Goal: Transaction & Acquisition: Book appointment/travel/reservation

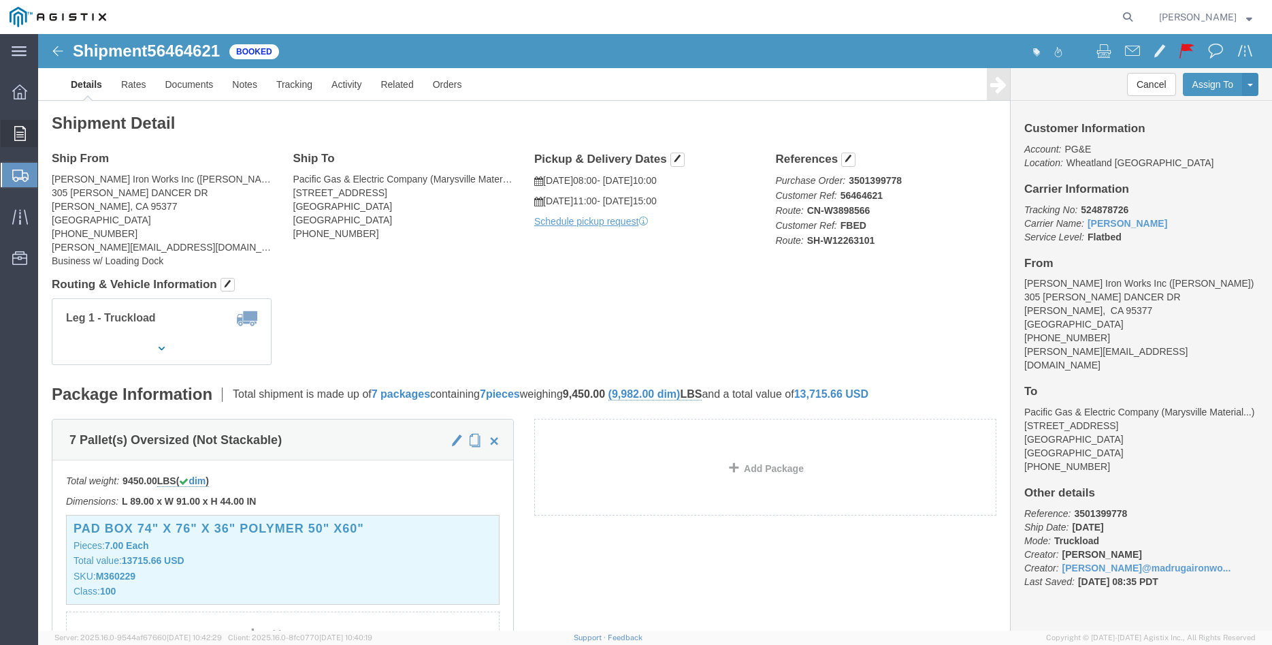
click at [14, 140] on icon at bounding box center [20, 133] width 12 height 15
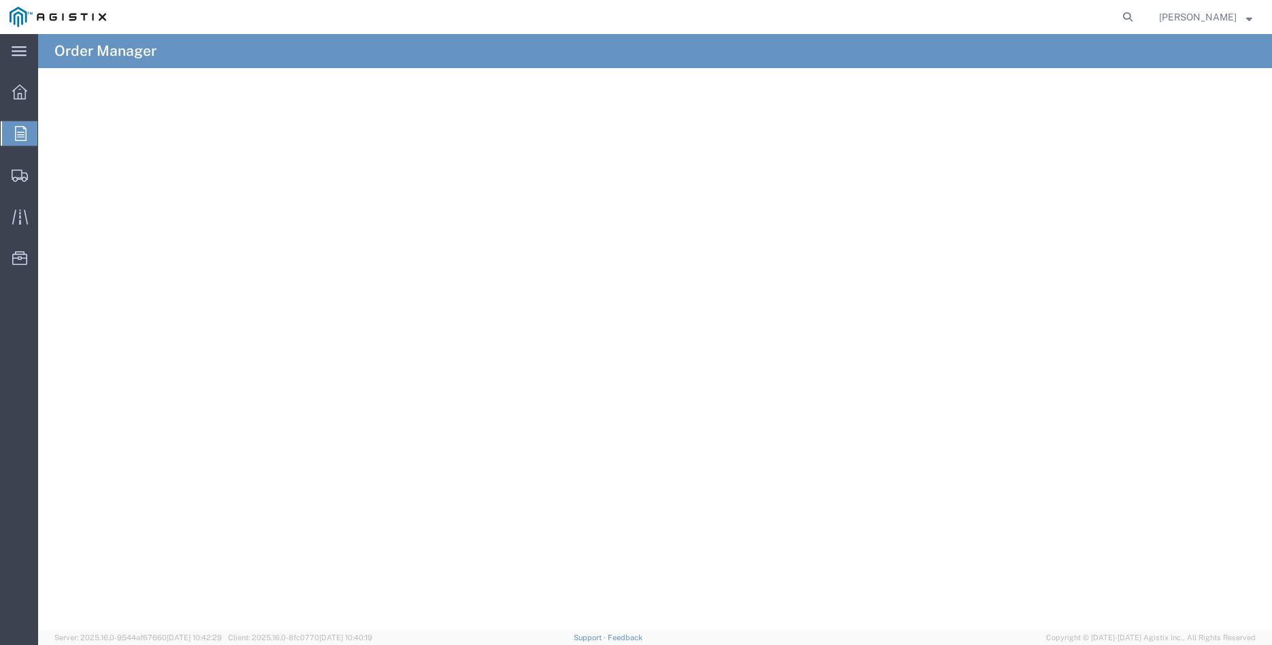
click at [20, 136] on icon at bounding box center [21, 133] width 12 height 15
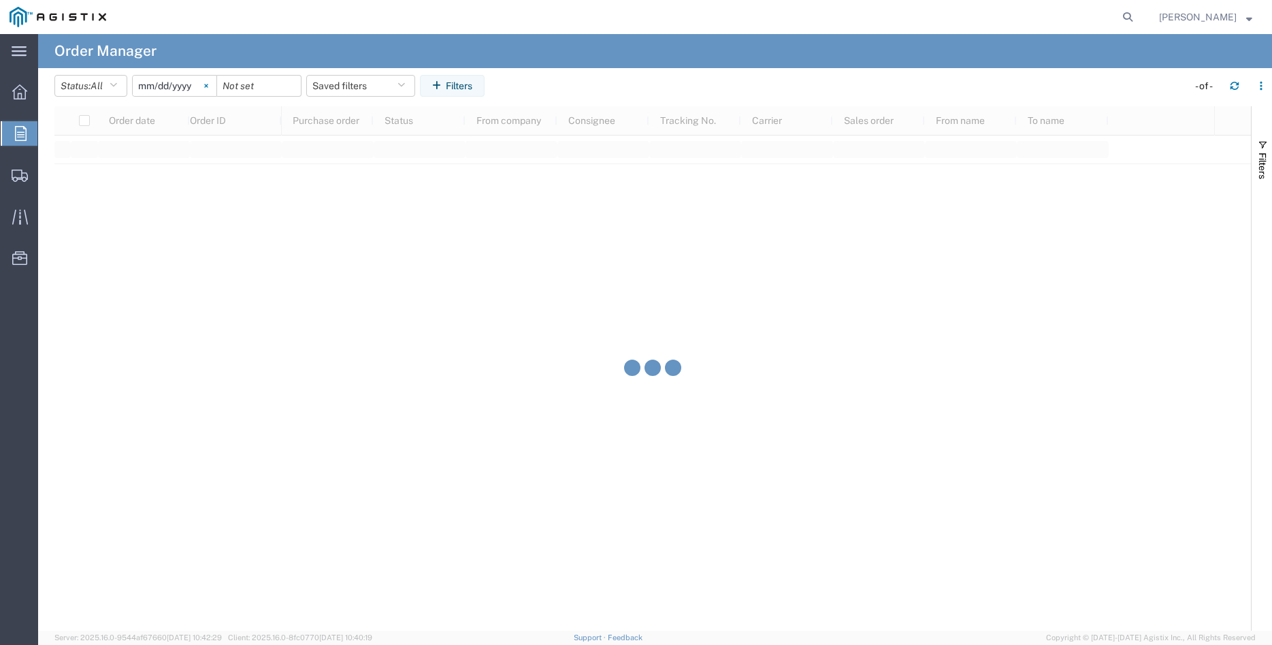
click at [216, 89] on svg-icon at bounding box center [206, 86] width 20 height 20
click at [176, 86] on input "date" at bounding box center [175, 86] width 84 height 20
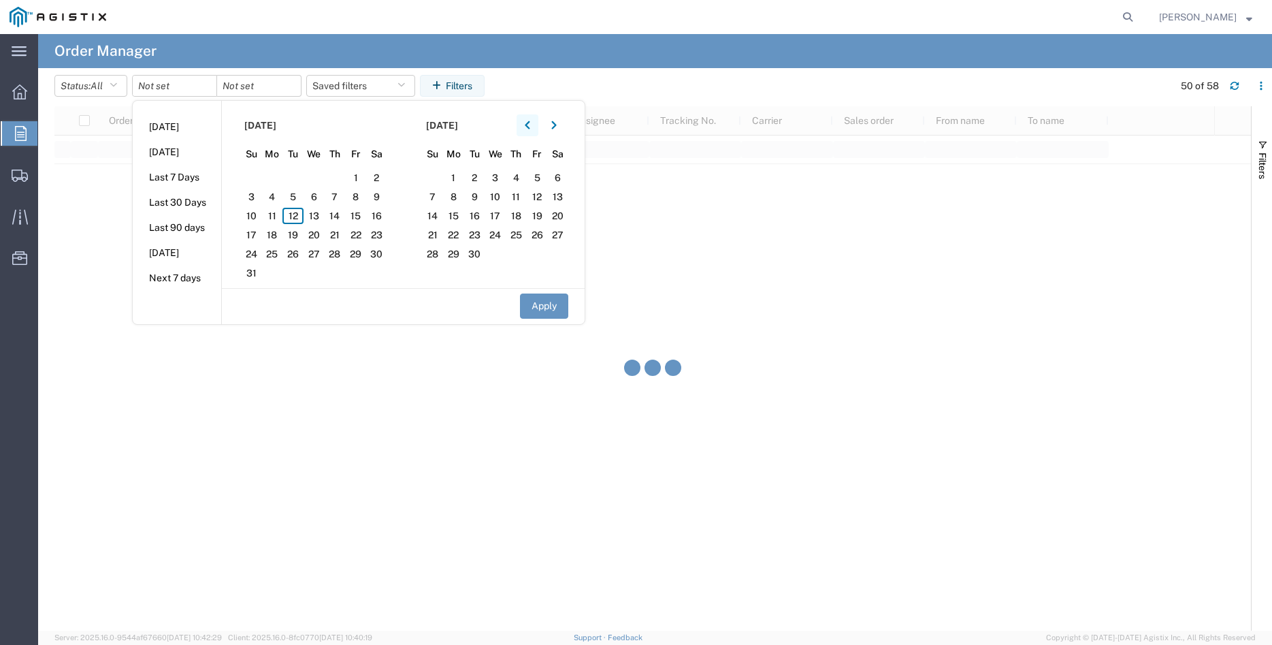
click at [530, 121] on icon "button" at bounding box center [527, 126] width 5 height 10
click at [530, 122] on icon "button" at bounding box center [527, 126] width 5 height 10
click at [557, 127] on icon "button" at bounding box center [553, 126] width 5 height 10
click at [502, 214] on span "16" at bounding box center [495, 216] width 21 height 16
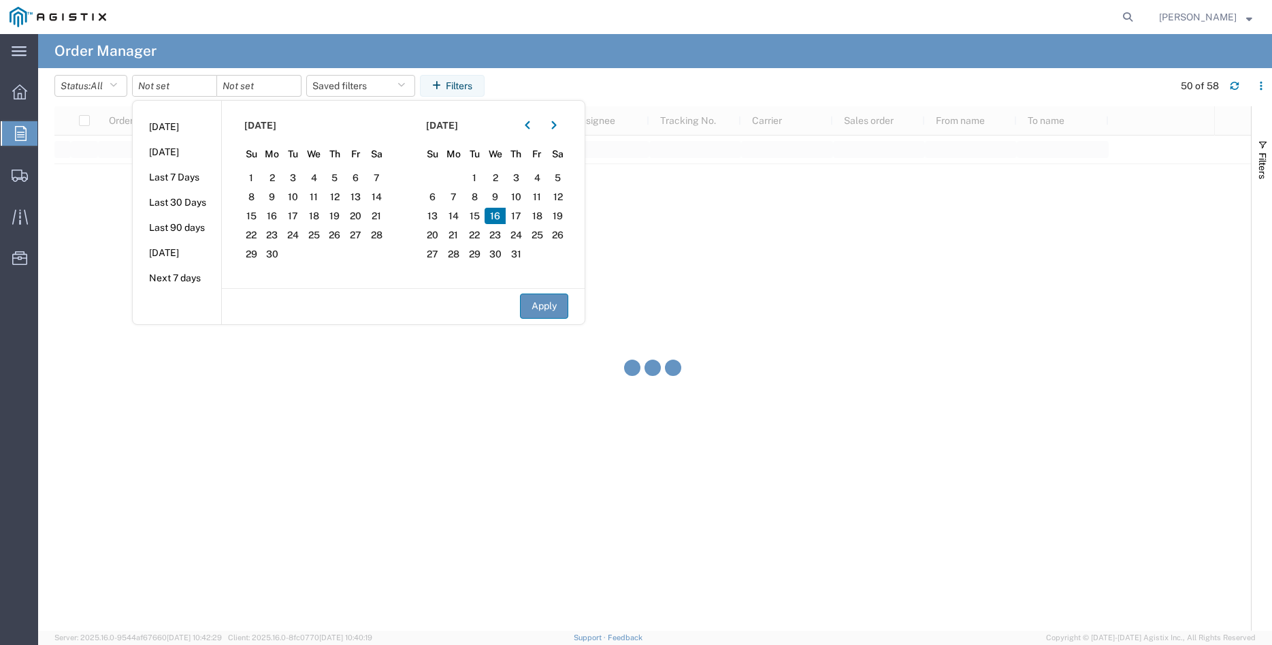
click at [549, 304] on button "Apply" at bounding box center [544, 305] width 48 height 25
type input "[DATE]"
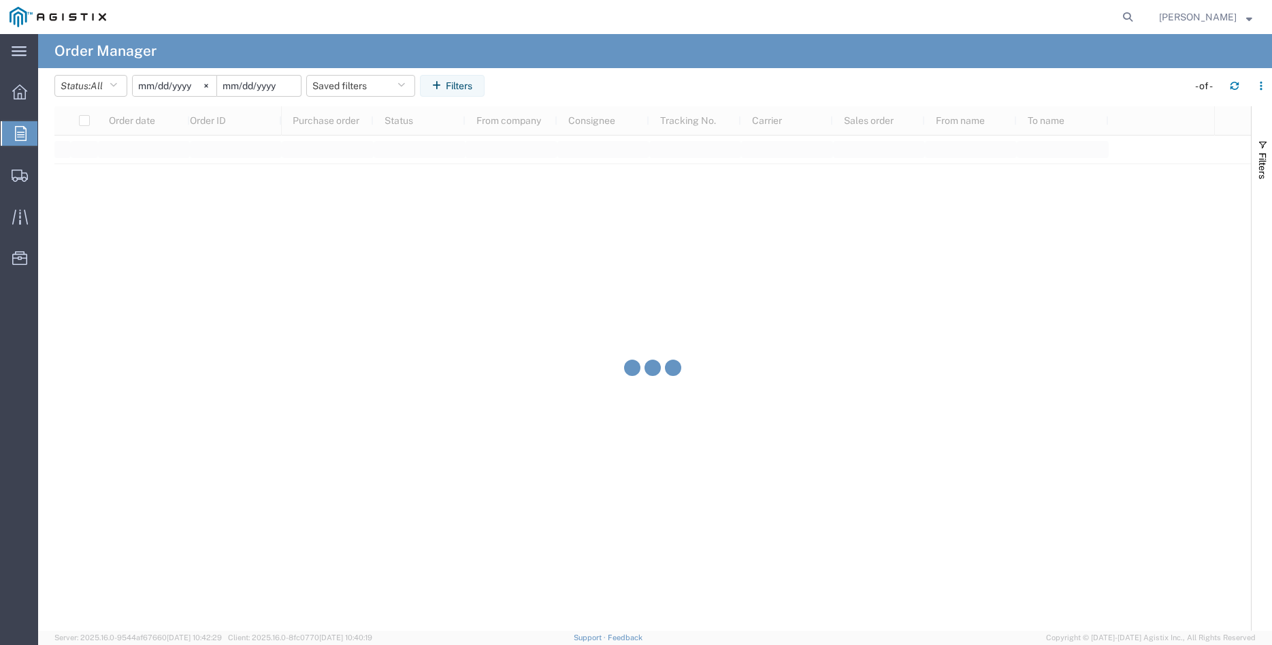
click at [265, 91] on input "date" at bounding box center [259, 86] width 84 height 20
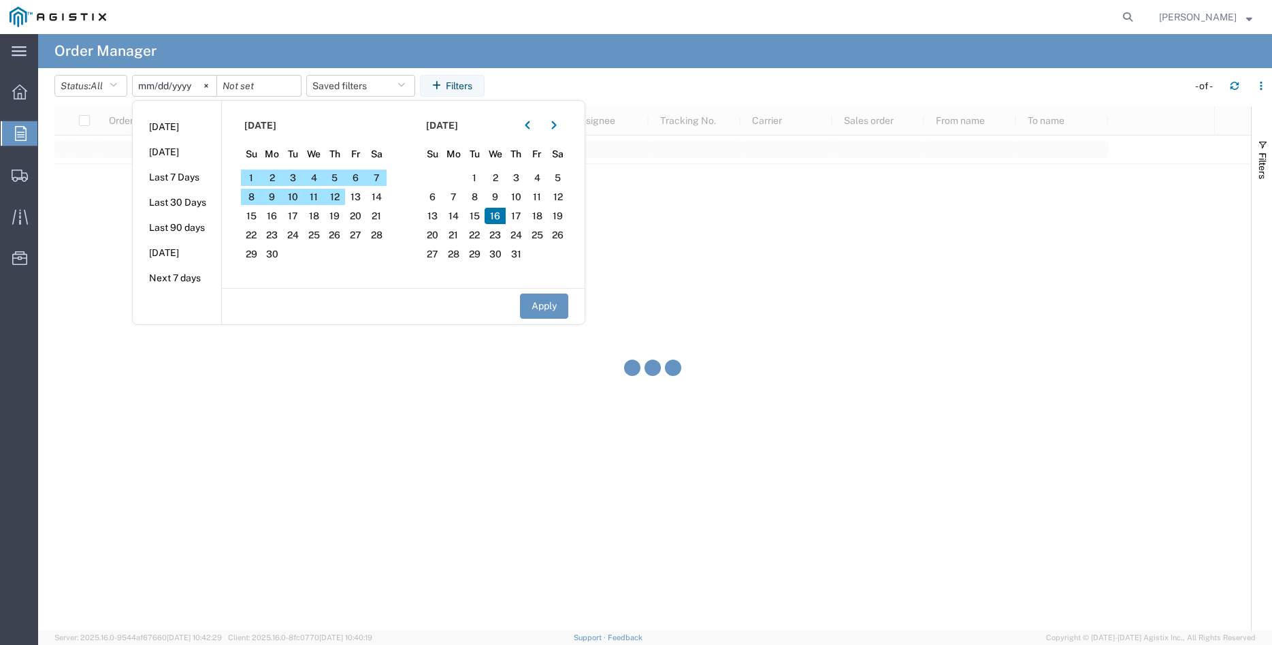
click at [500, 217] on span "16" at bounding box center [495, 216] width 21 height 16
click at [539, 306] on button "Apply" at bounding box center [544, 305] width 48 height 25
type input "[DATE]"
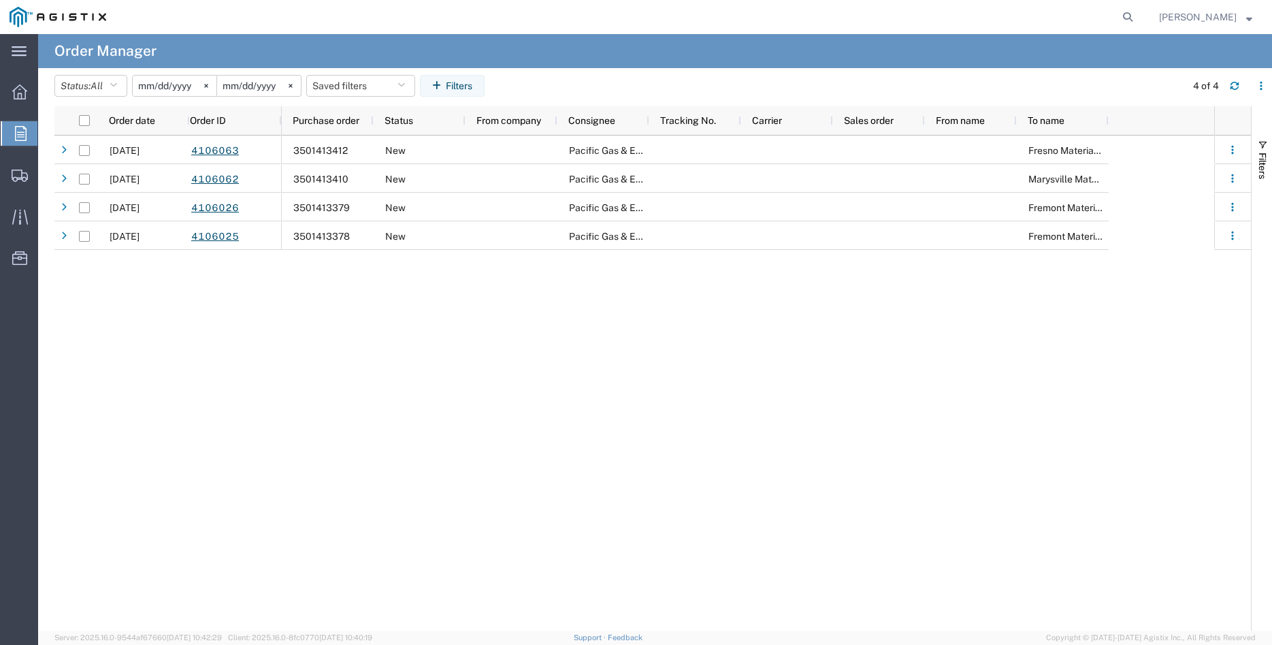
click at [113, 395] on div "[DATE] 4106063 [DATE] 4106062 [DATE] 4106026 [DATE] 4106025 3501413412 New Paci…" at bounding box center [652, 382] width 1197 height 495
click at [0, 0] on span "Create Shipment" at bounding box center [0, 0] width 0 height 0
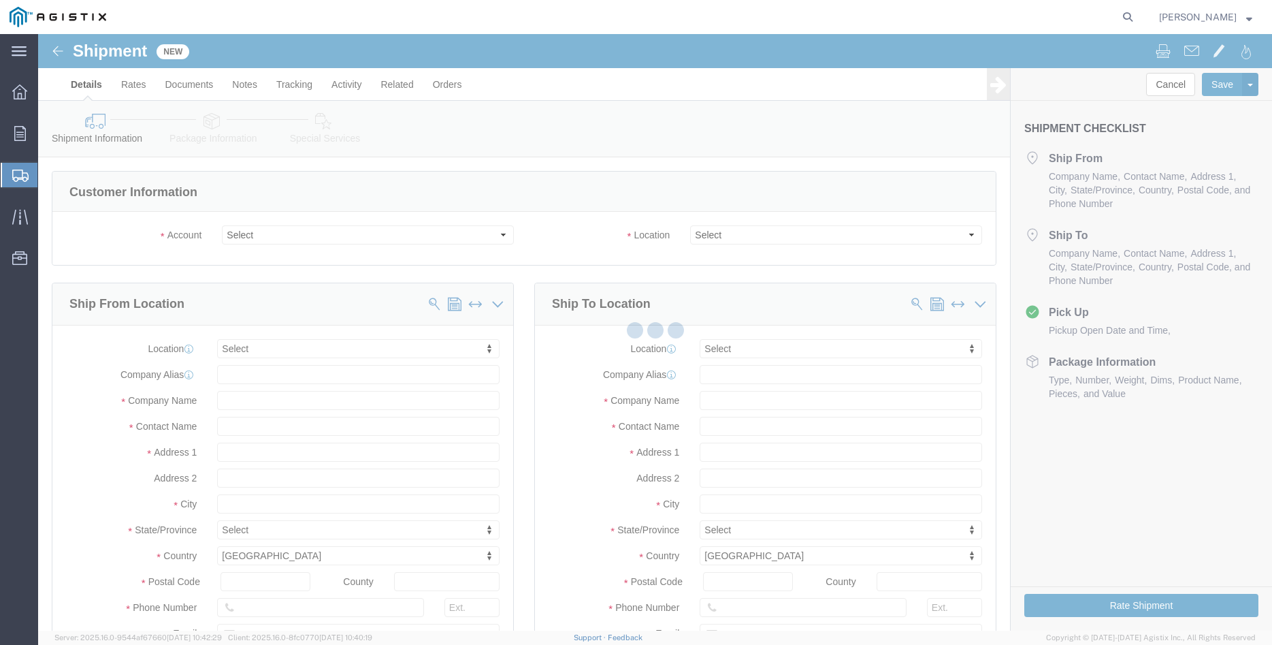
select select
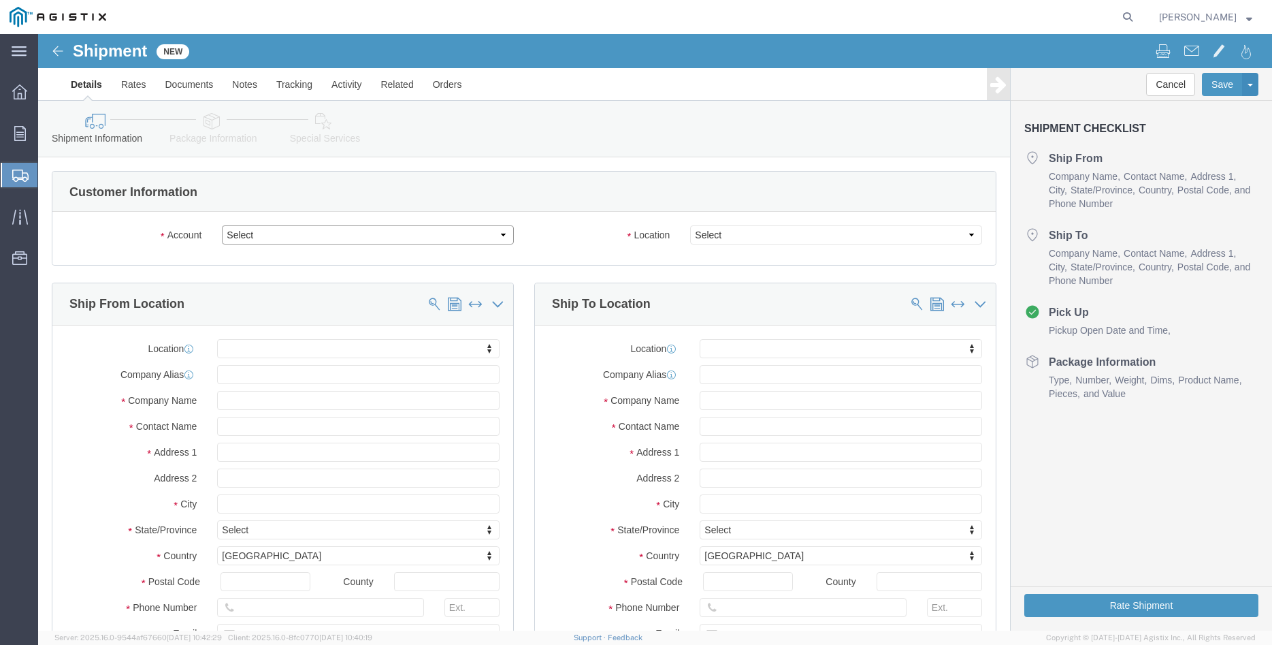
click select "Select [PERSON_NAME] Iron Works Inc PG&E"
select select "9596"
click option "PG&E"
select select "PURCHORD"
select select
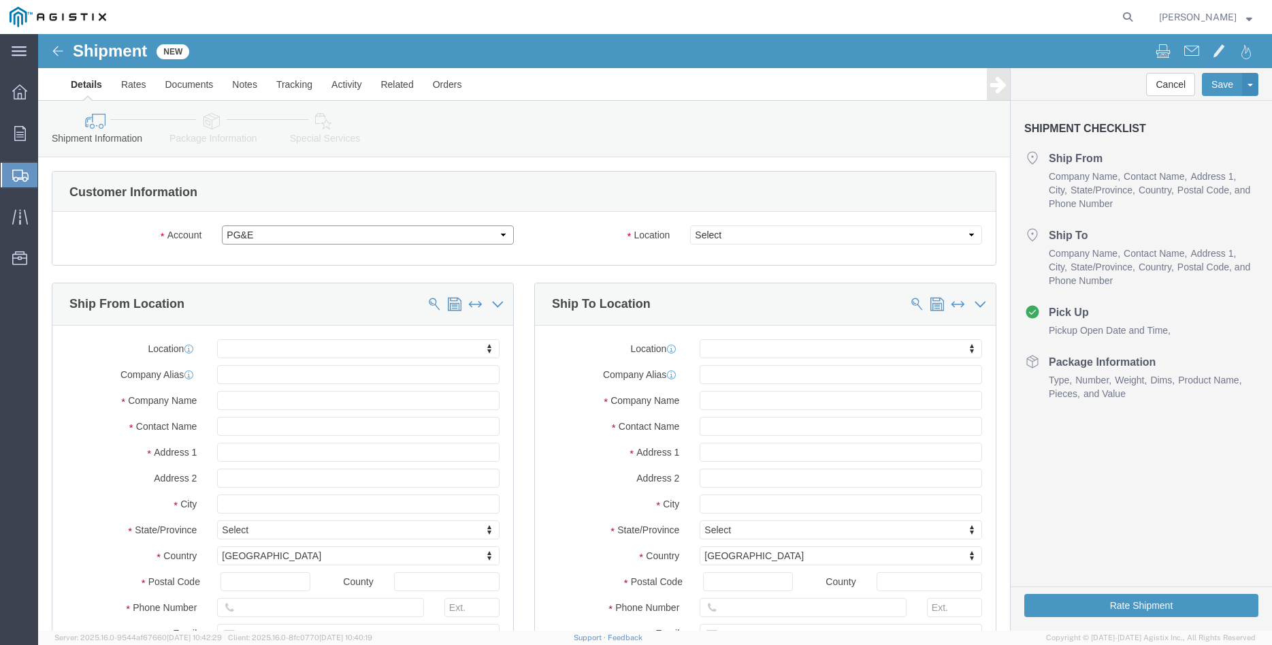
select select
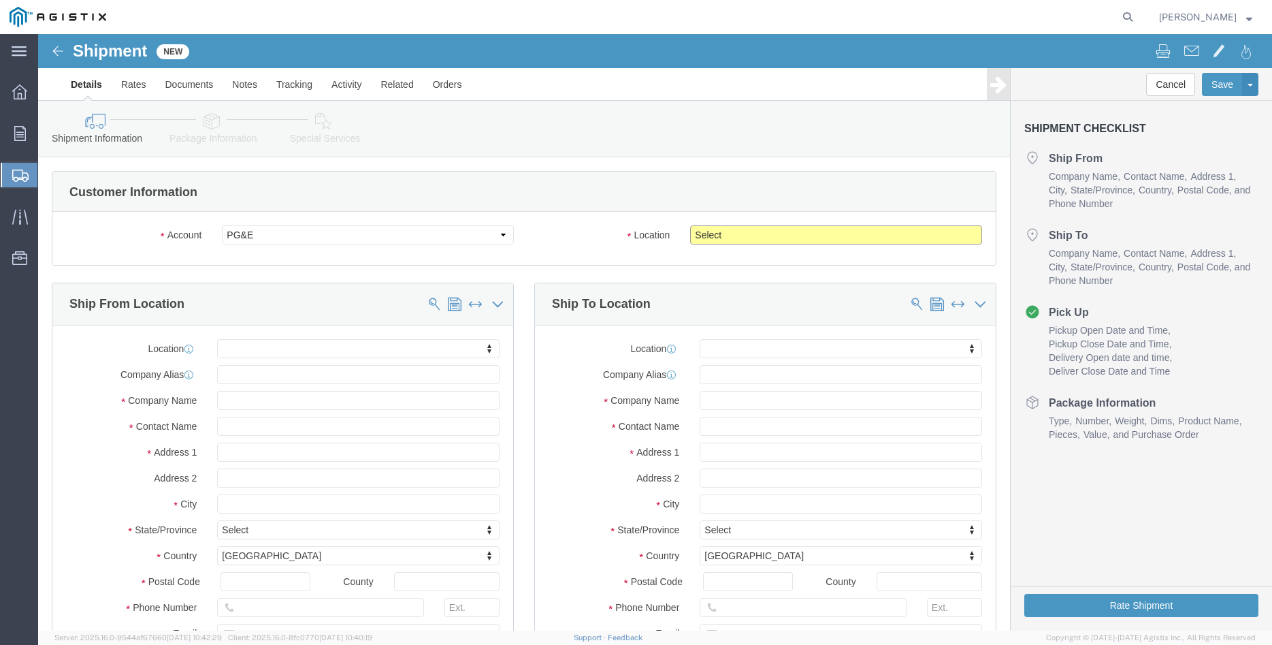
click select "Select All Others [GEOGRAPHIC_DATA] [GEOGRAPHIC_DATA] [GEOGRAPHIC_DATA] [GEOGRA…"
select select "19745"
click option "[GEOGRAPHIC_DATA]"
click div "Location Select All Others [GEOGRAPHIC_DATA] [GEOGRAPHIC_DATA] [GEOGRAPHIC_DATA…"
click body "Shipment New Details Rates Documents Notes Tracking Activity Related Orders Can…"
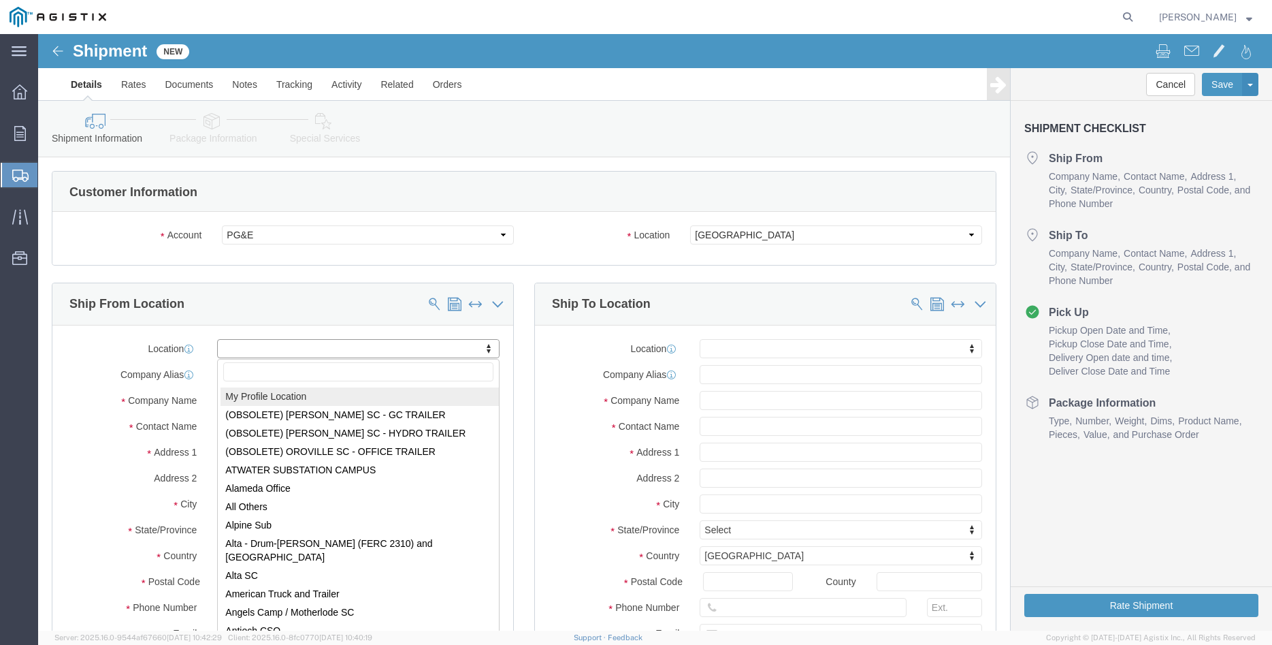
select select "MYPROFILE"
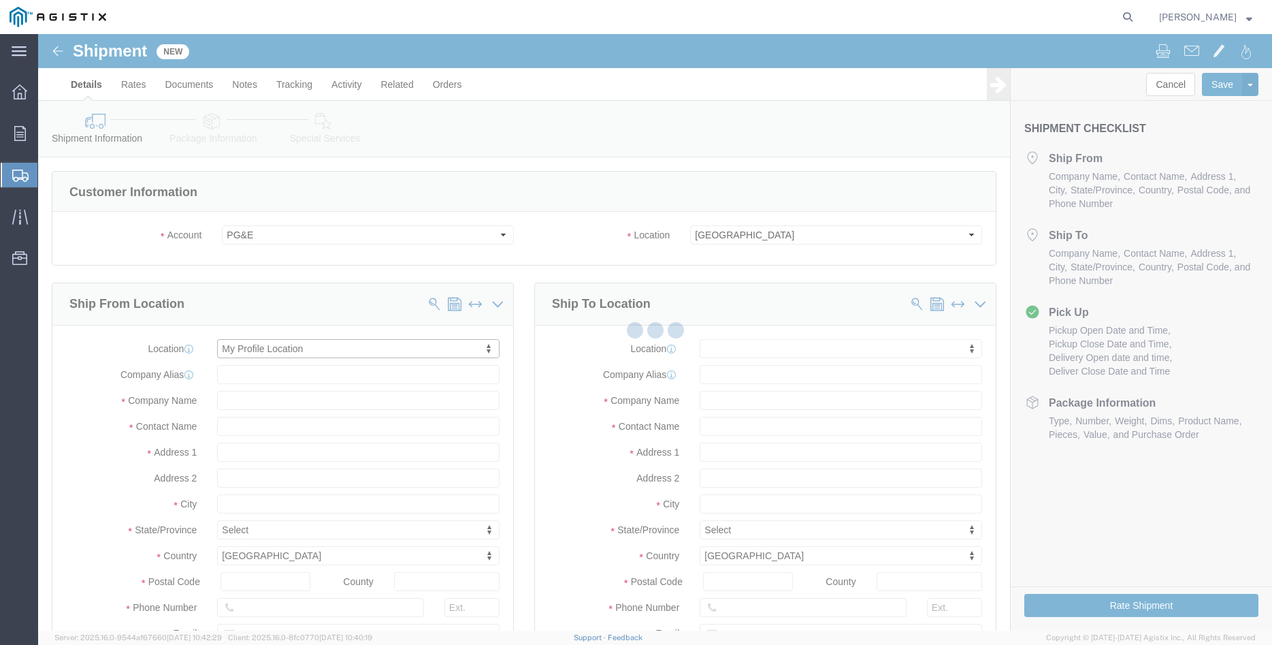
type input "305 [PERSON_NAME] DANCER DR"
type input "95377"
type input "[PHONE_NUMBER]"
type input "[PERSON_NAME][EMAIL_ADDRESS][DOMAIN_NAME]"
checkbox input "true"
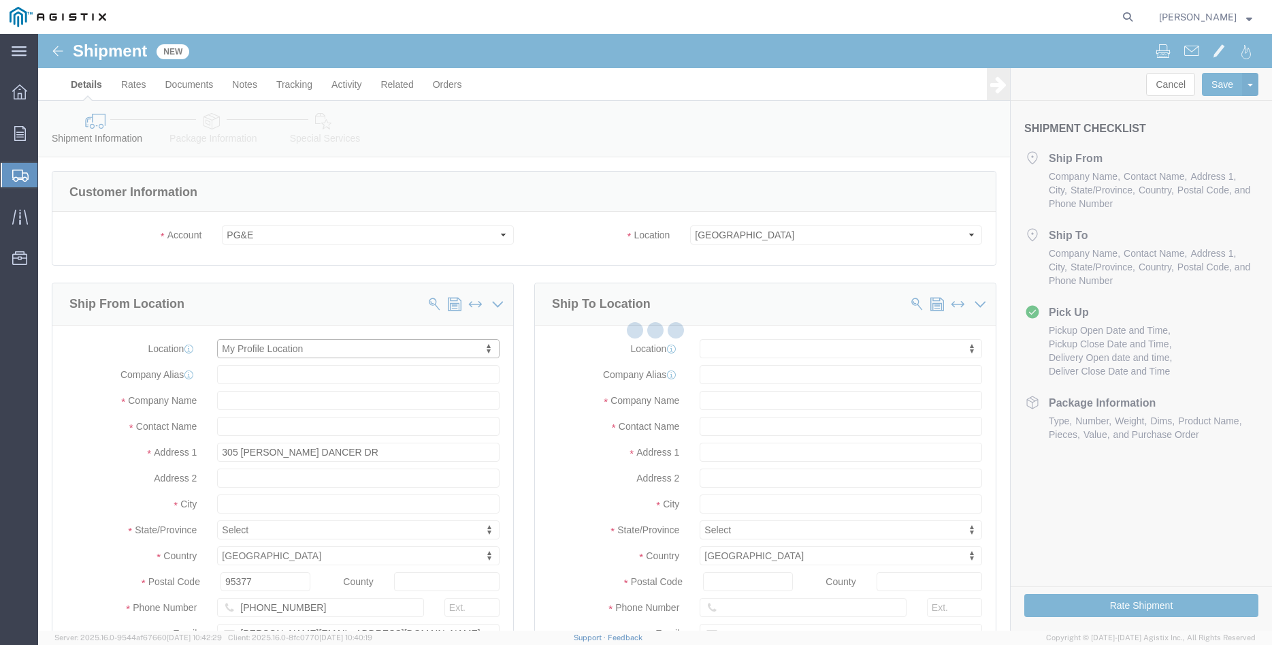
type input "[PERSON_NAME] Iron Works Inc"
type input "[PERSON_NAME]"
select select "CA"
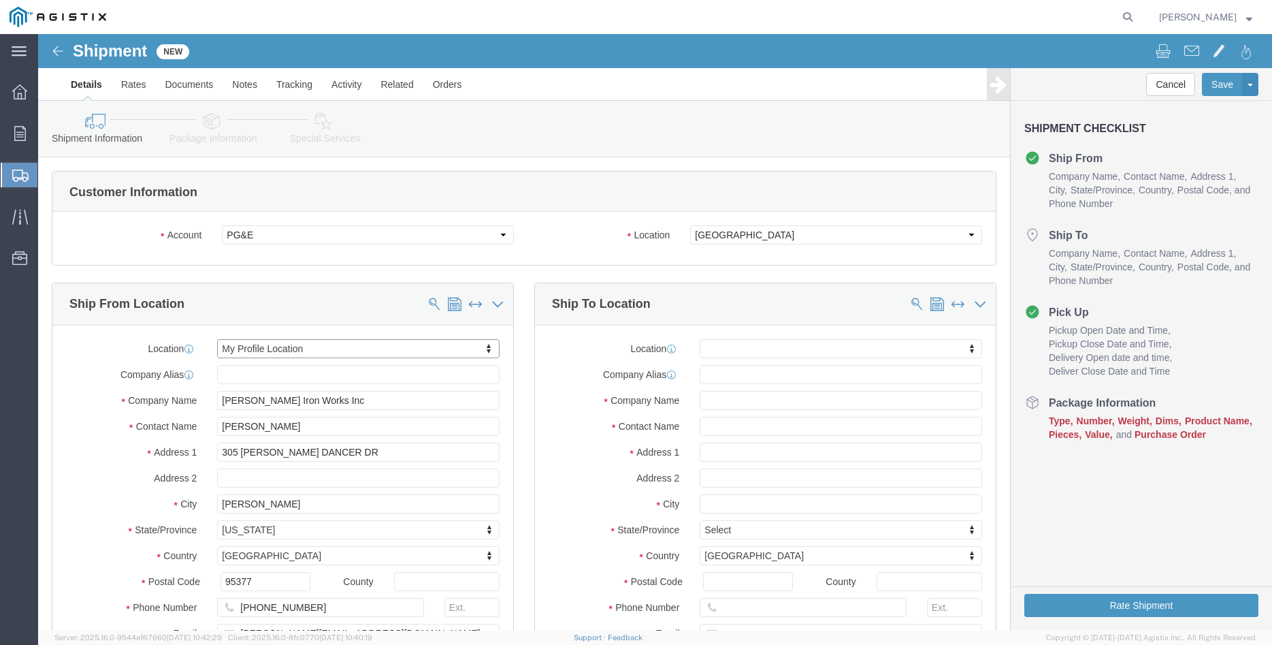
click div "Ship From Location Location My Profile Location My Profile Location (OBSOLETE) …"
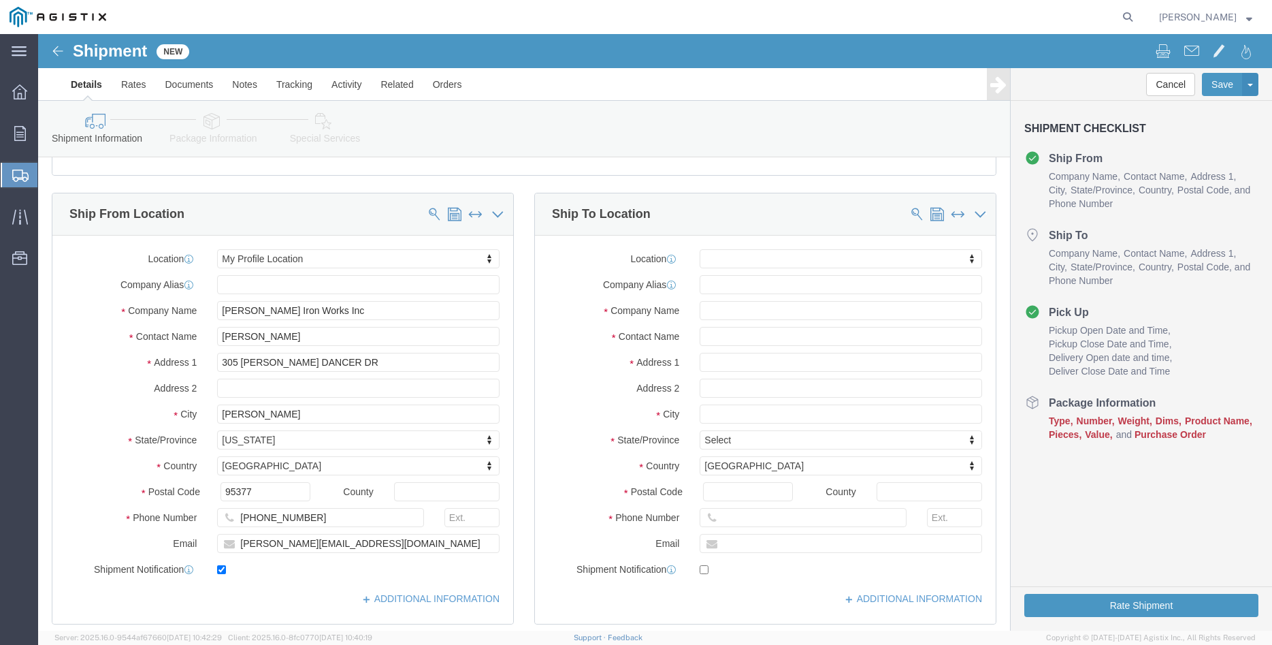
scroll to position [69, 0]
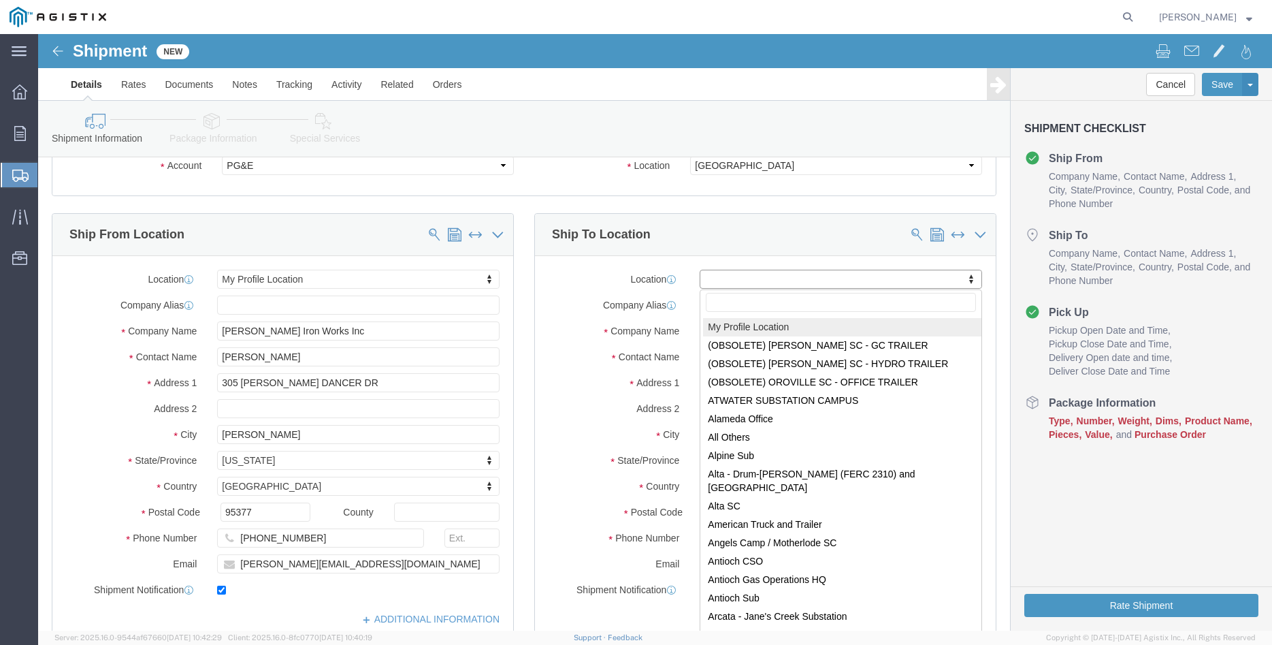
click body "Shipment New Details Rates Documents Notes Tracking Activity Related Orders Can…"
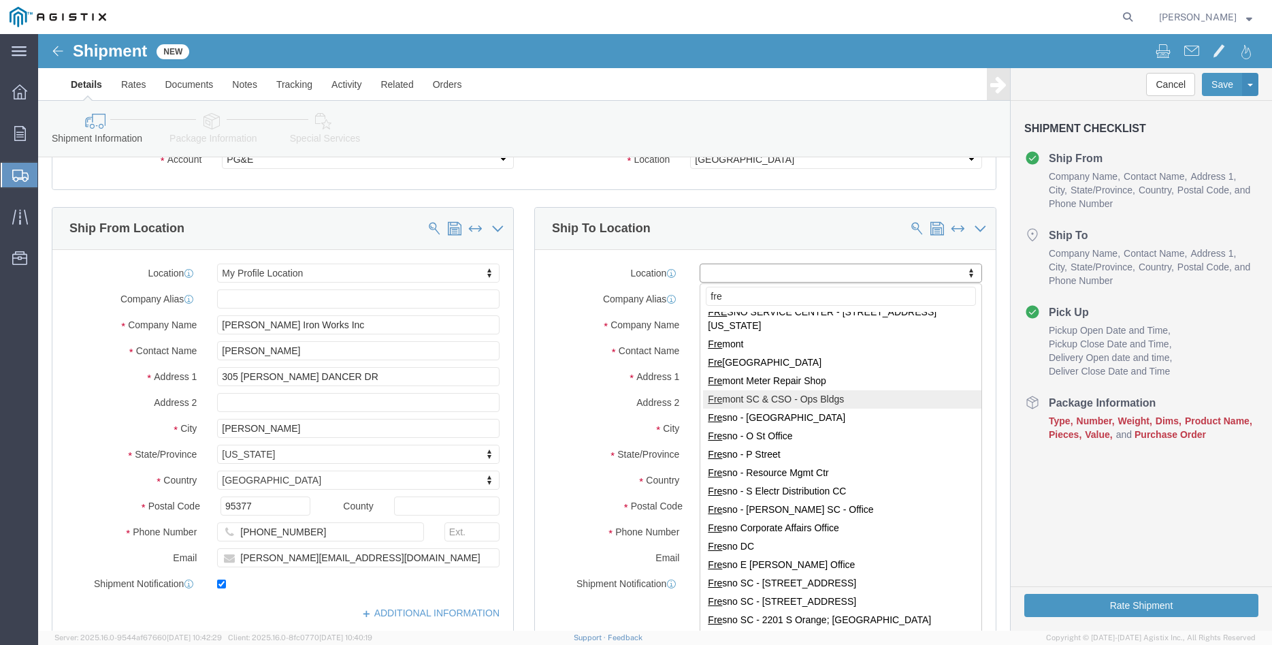
scroll to position [139, 0]
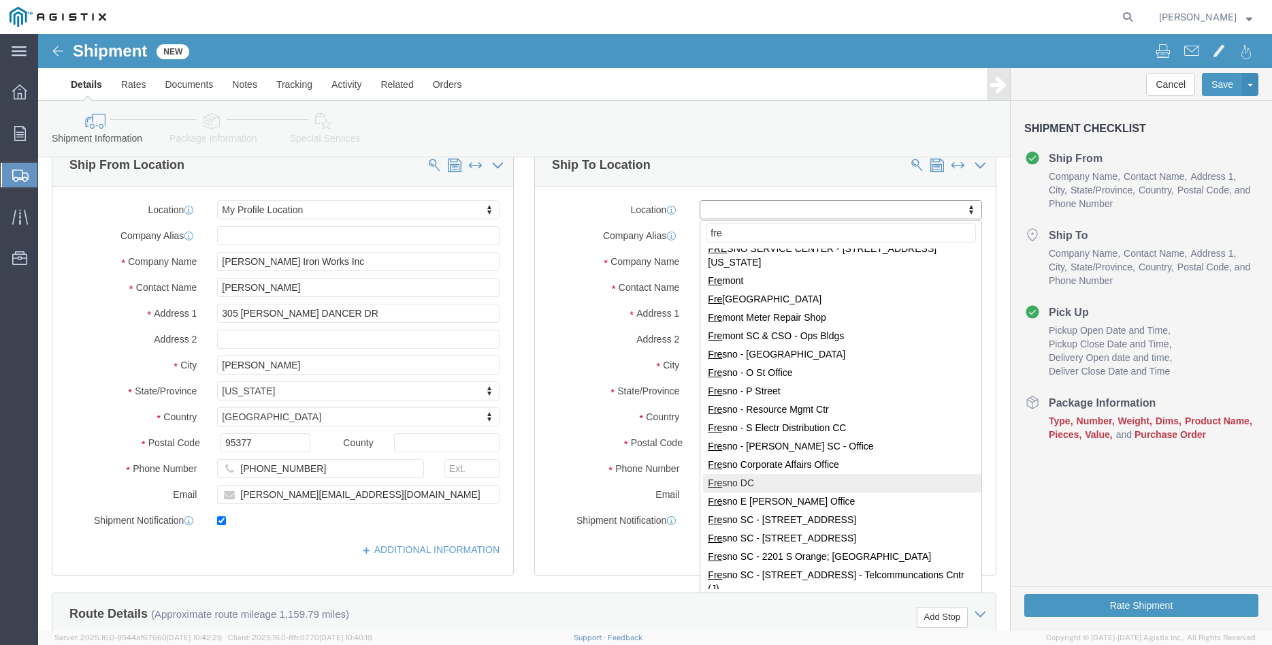
type input "fre"
select select "19745"
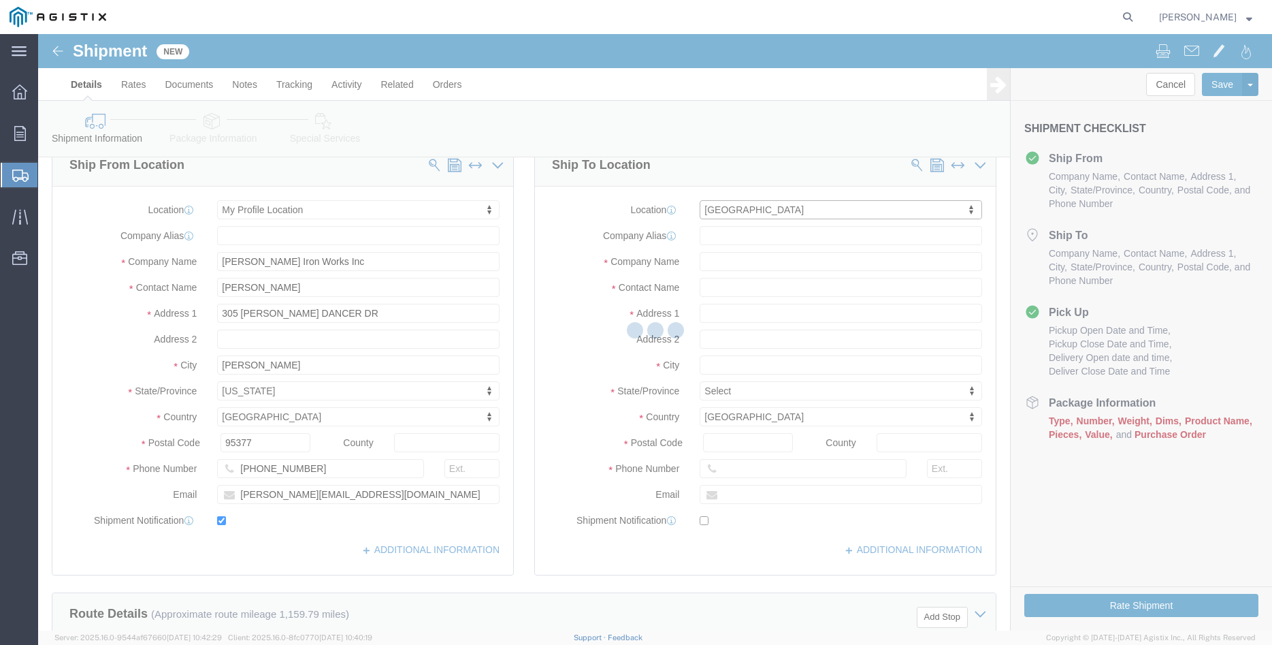
type input "[STREET_ADDRESS]"
type input "93725"
type input "PG&E"
type input "[GEOGRAPHIC_DATA]"
select select "CA"
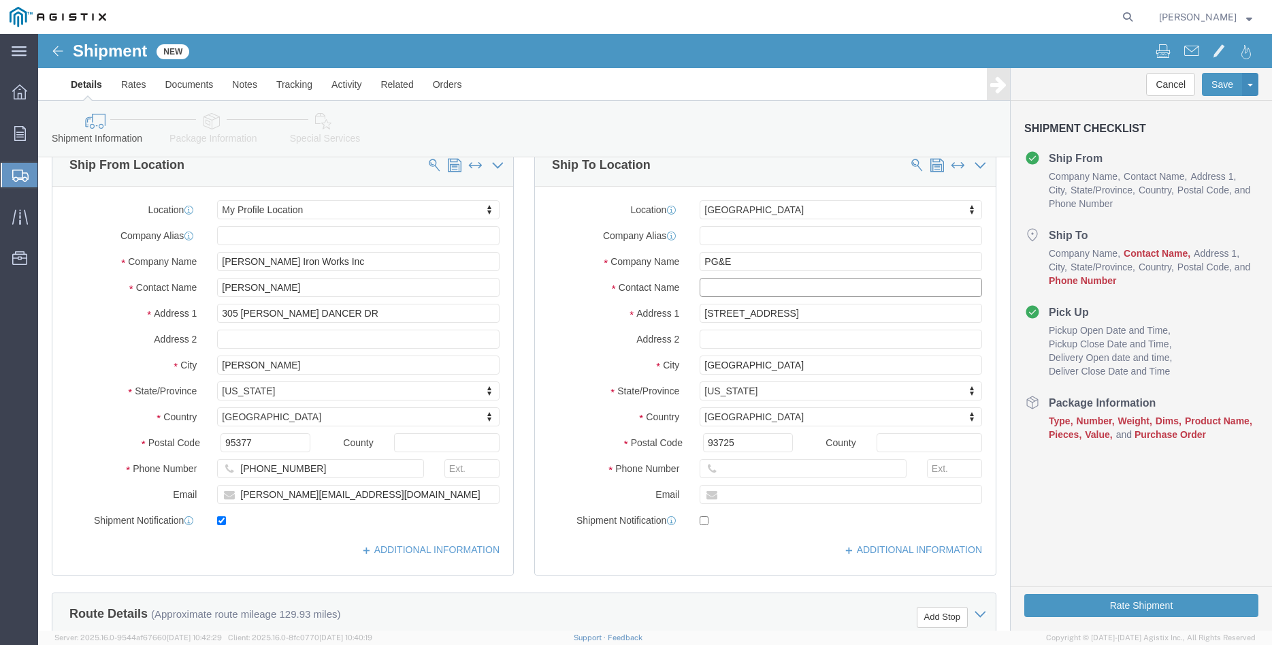
click input "text"
type input "Fresno Receiving"
click icon
click input "text"
type input "[PHONE_NUMBER]"
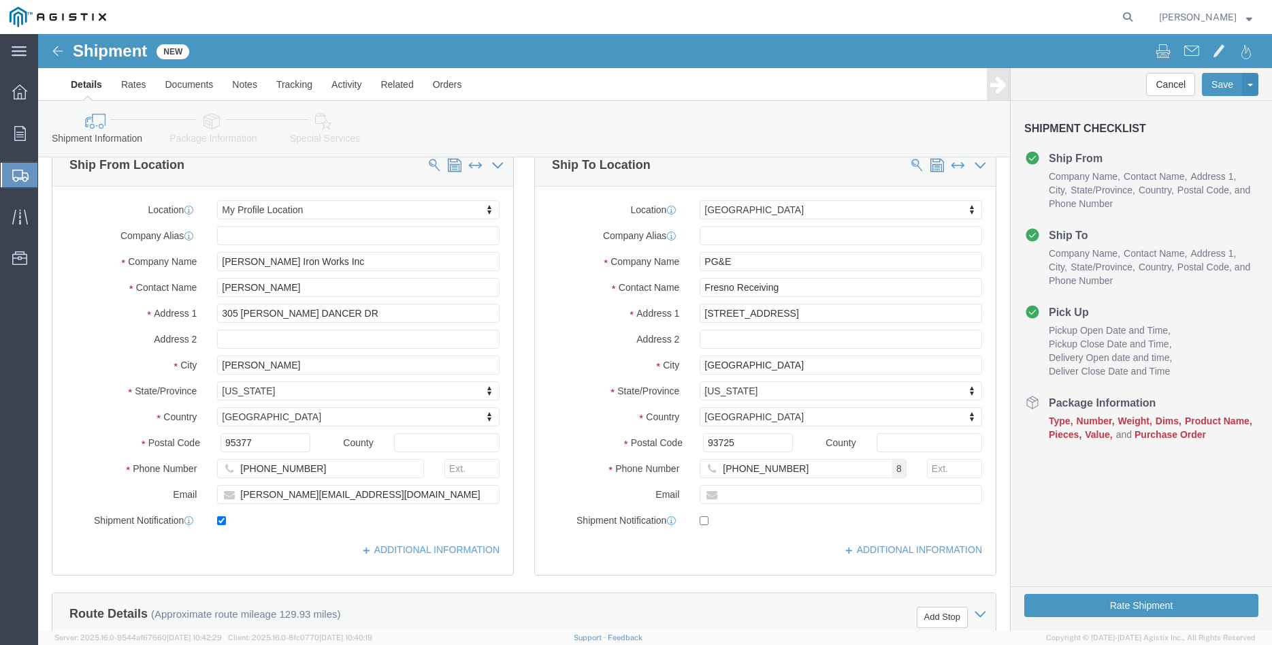
click div "Ship From Location Location My Profile Location My Profile Location (OBSOLETE) …"
click div "Ship To Location Location [GEOGRAPHIC_DATA] [GEOGRAPHIC_DATA] My Profile Locati…"
click div "Ship From Location Location My Profile Location My Profile Location (OBSOLETE) …"
click input "Fresno Receiving"
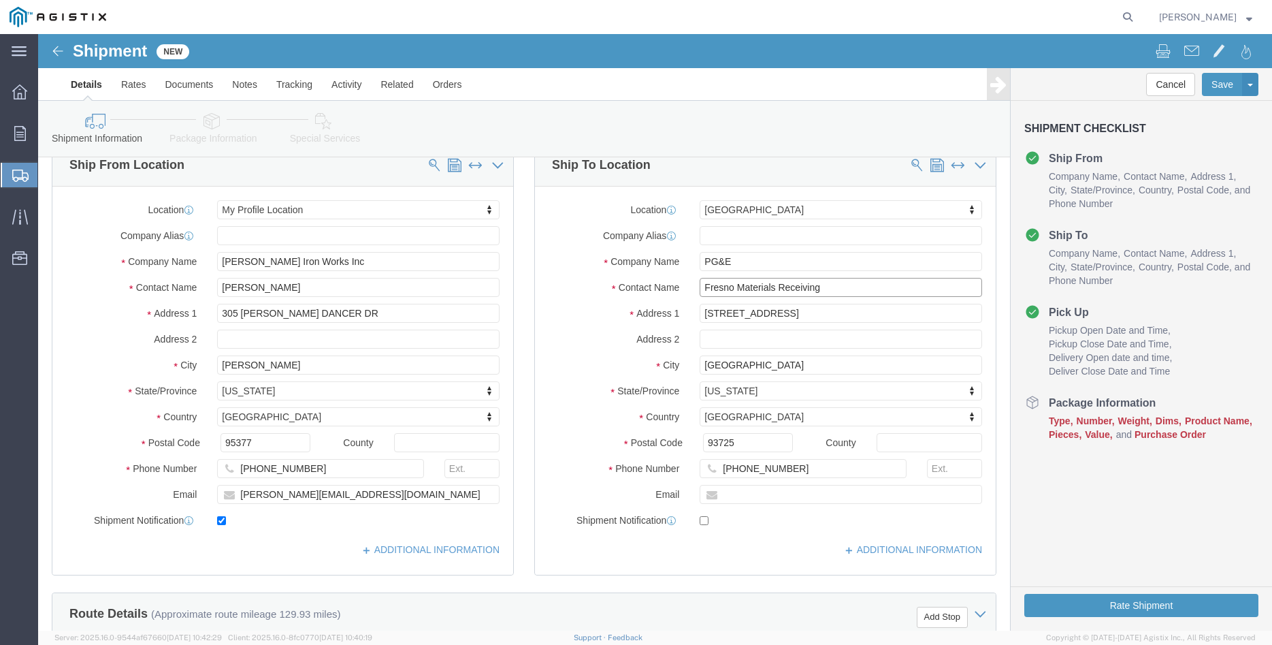
type input "Fresno Materials Receiving"
click div "Ship To Location Location [GEOGRAPHIC_DATA] [GEOGRAPHIC_DATA] My Profile Locati…"
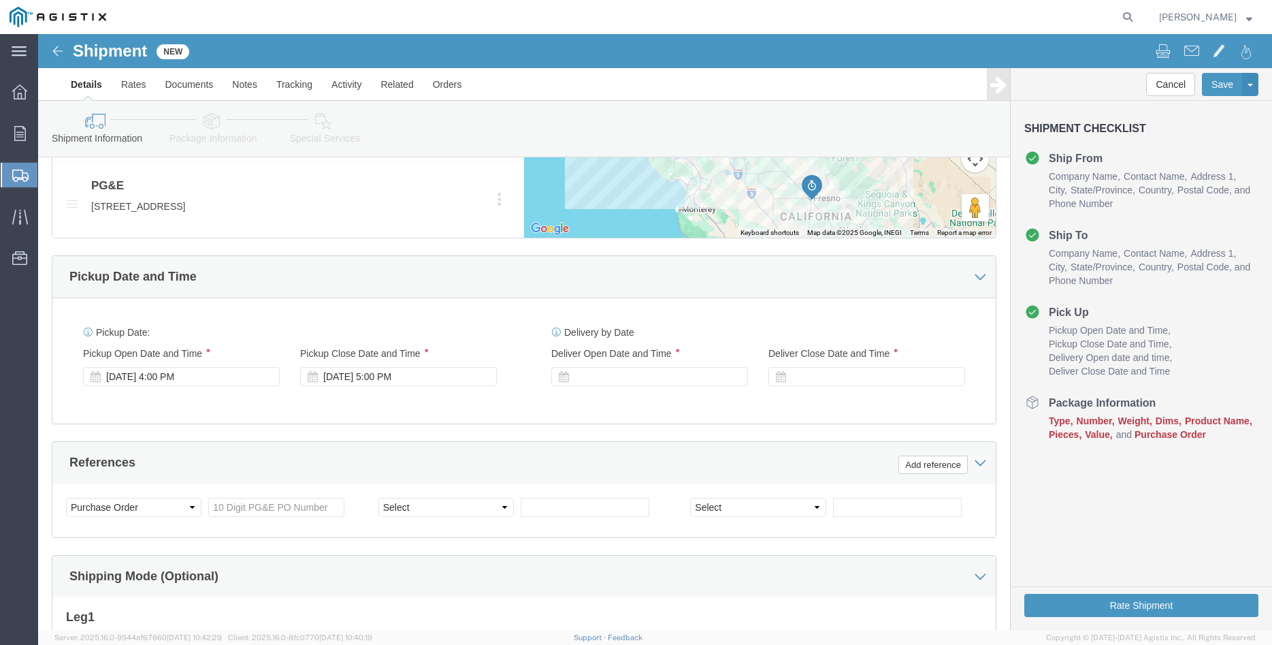
scroll to position [833, 0]
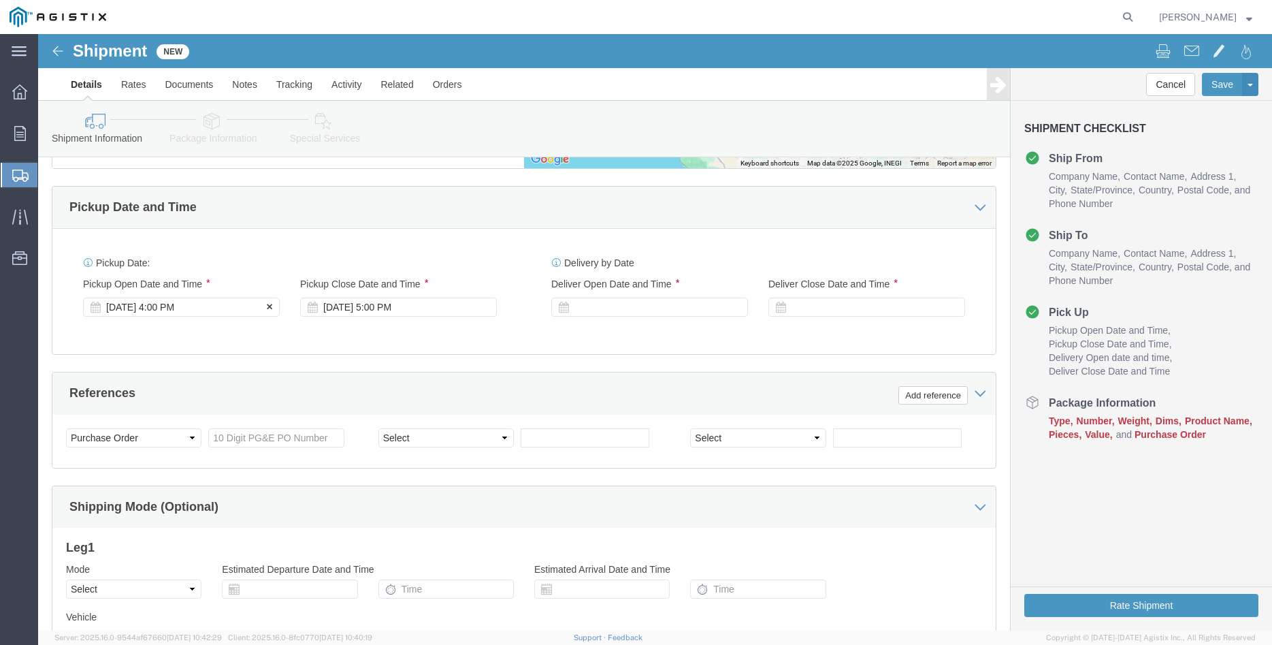
click div "[DATE] 4:00 PM"
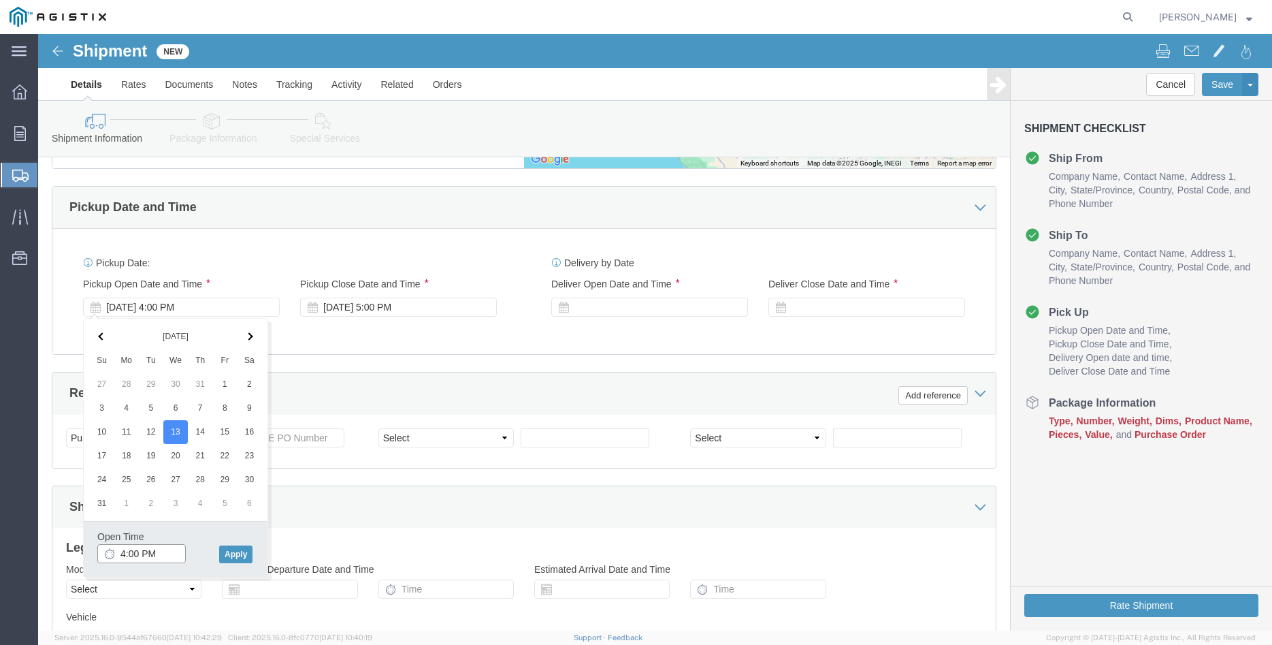
click input "4:00 PM"
type input "8:00 AM"
click button "Apply"
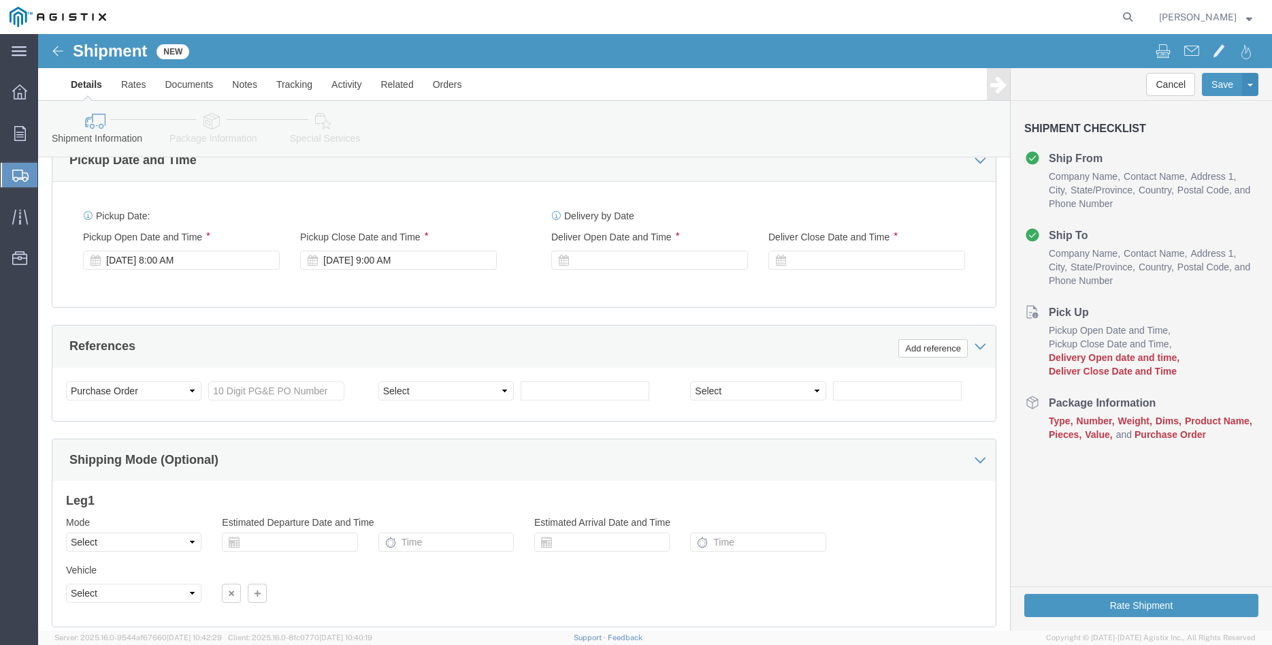
scroll to position [903, 0]
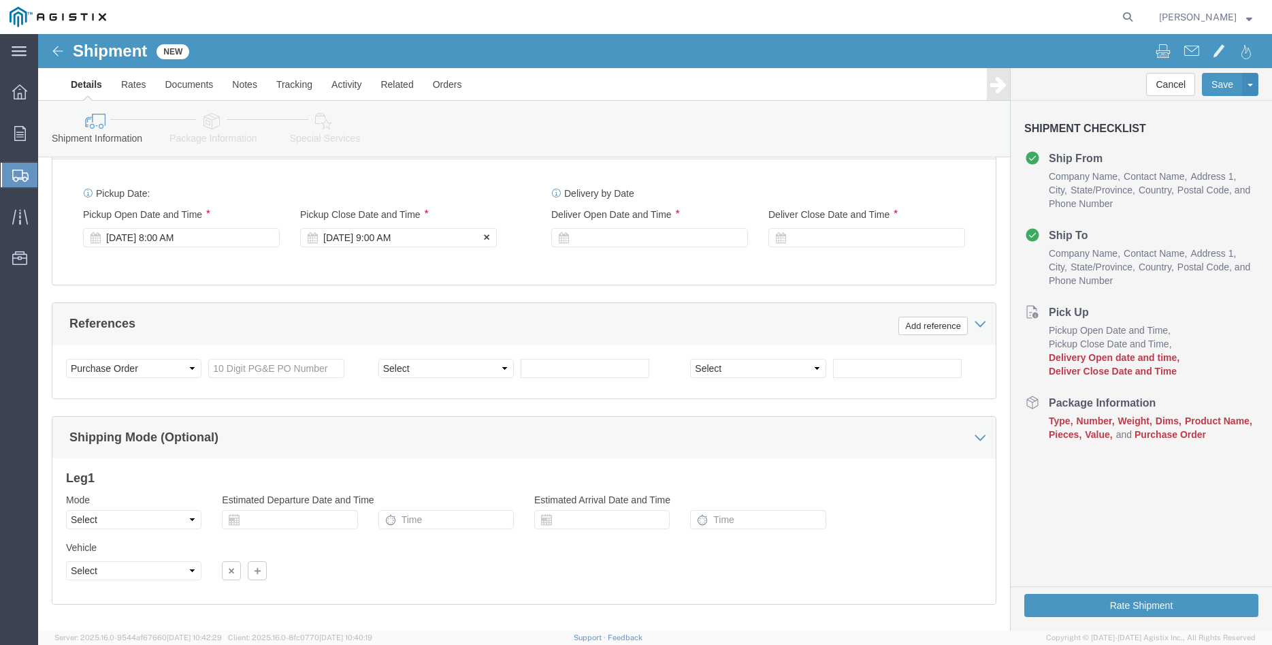
click div "[DATE] 9:00 AM"
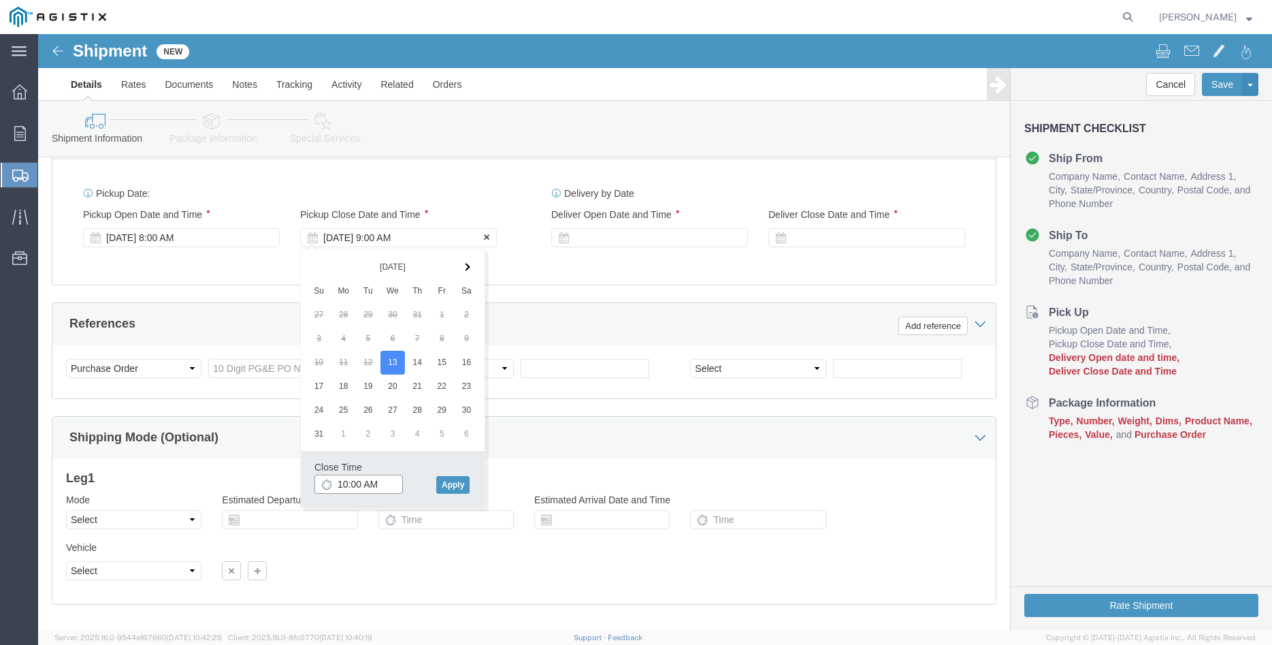
type input "10:00 AM"
click button "Apply"
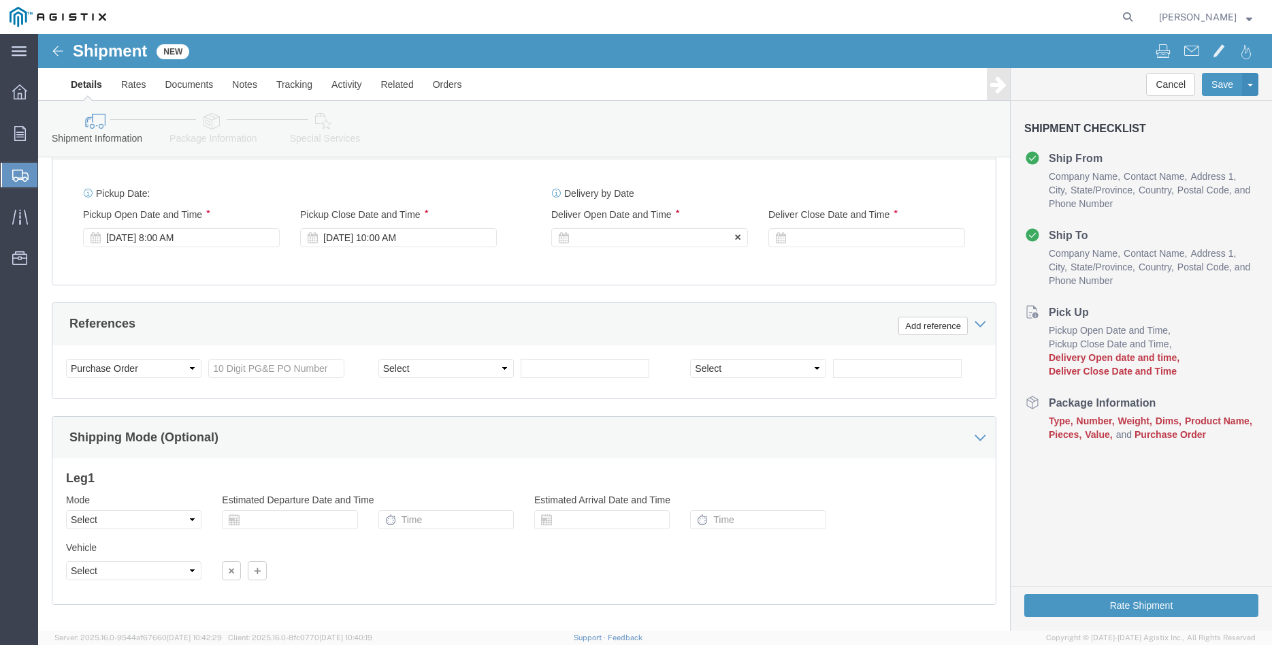
click div
click button "Apply"
click div
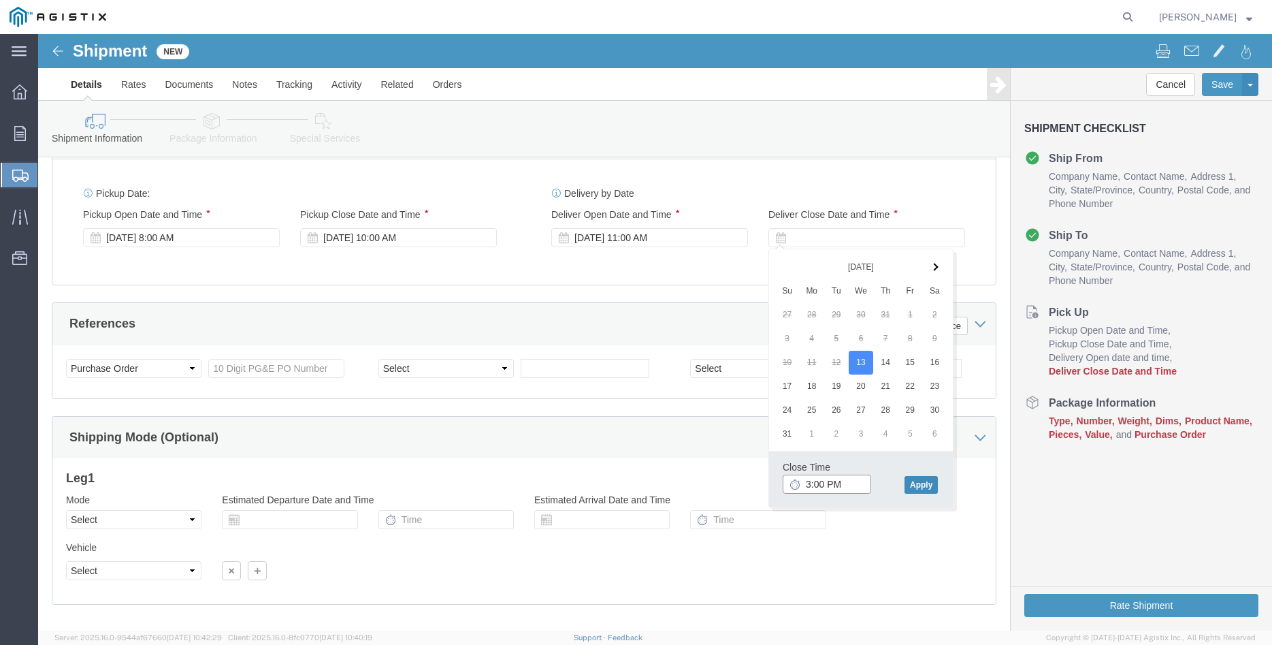
type input "3:00 PM"
click button "Apply"
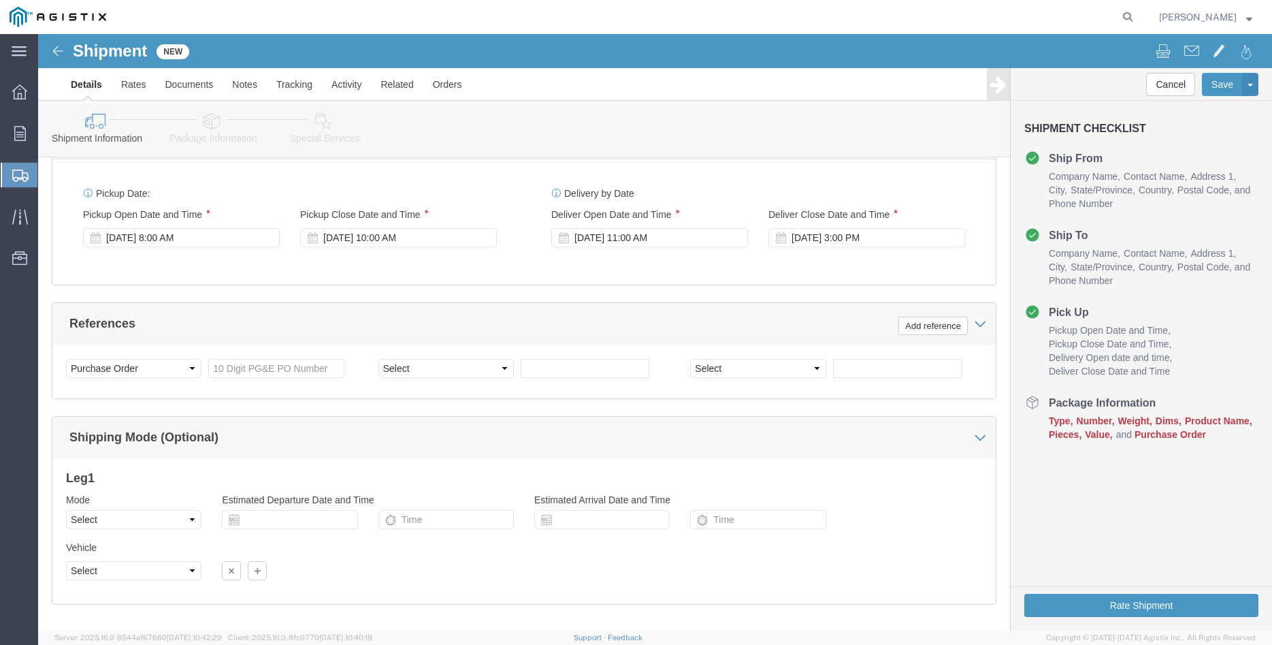
click div "Please fix the following errors Customer Information Account Select [PERSON_NAM…"
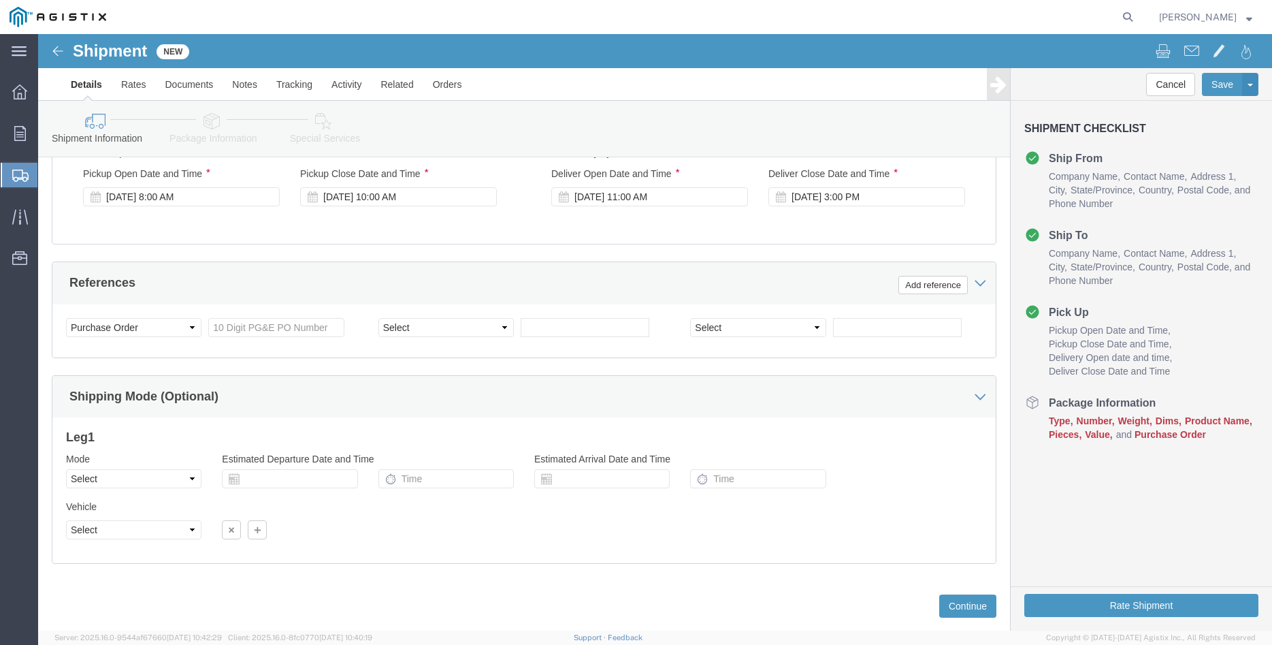
scroll to position [972, 0]
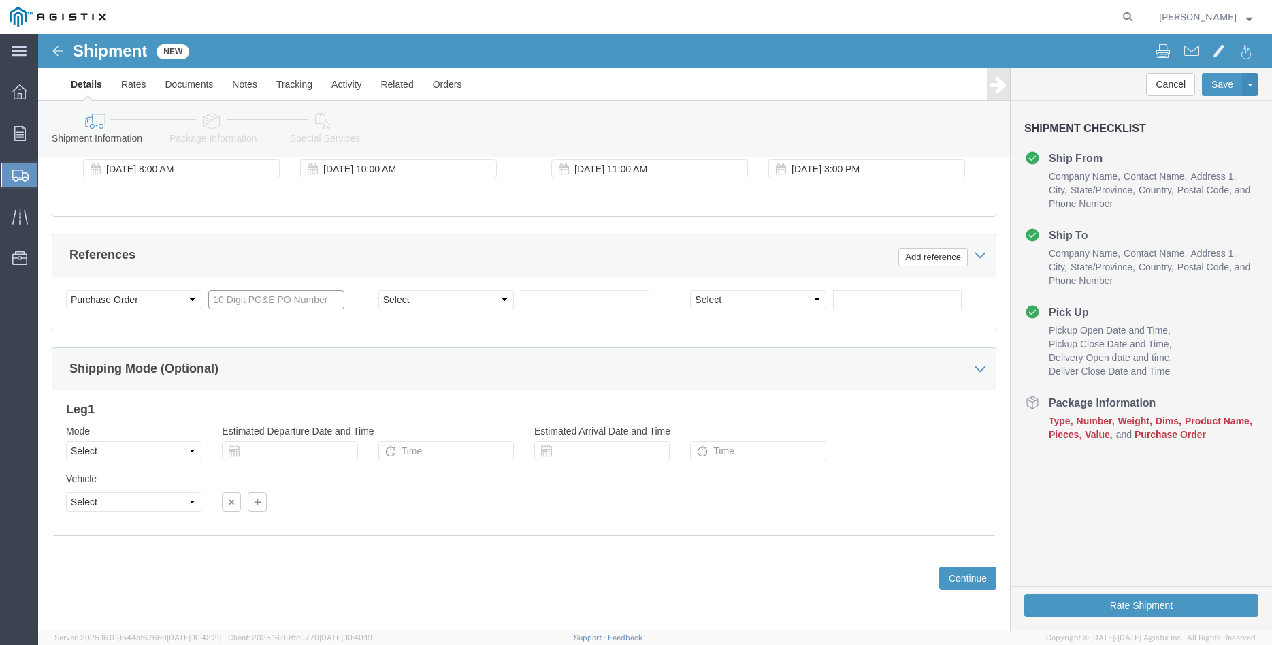
click input "text"
type input "3501413465"
click div "Customer Information Account Select [PERSON_NAME] Iron Works Inc PG&E Location …"
click select "Select Air Less than Truckload Multi-Leg Ocean Freight Rail Small Parcel Truckl…"
select select "LTL"
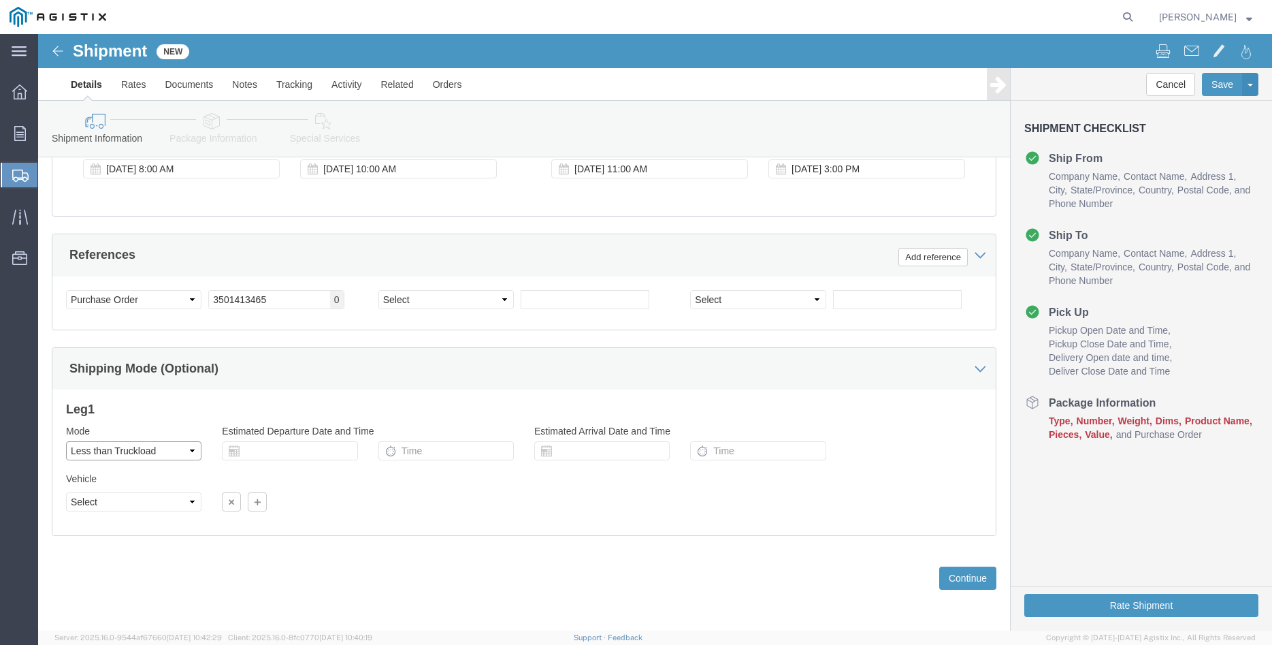
click option "Less than Truckload"
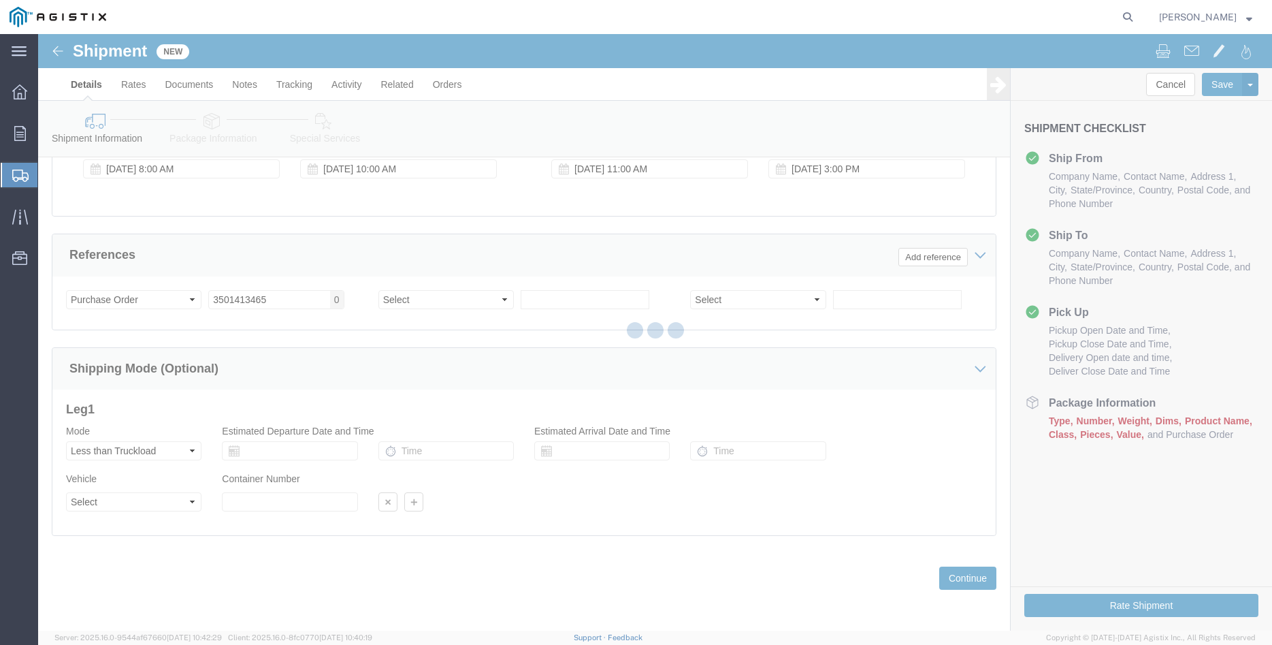
click div
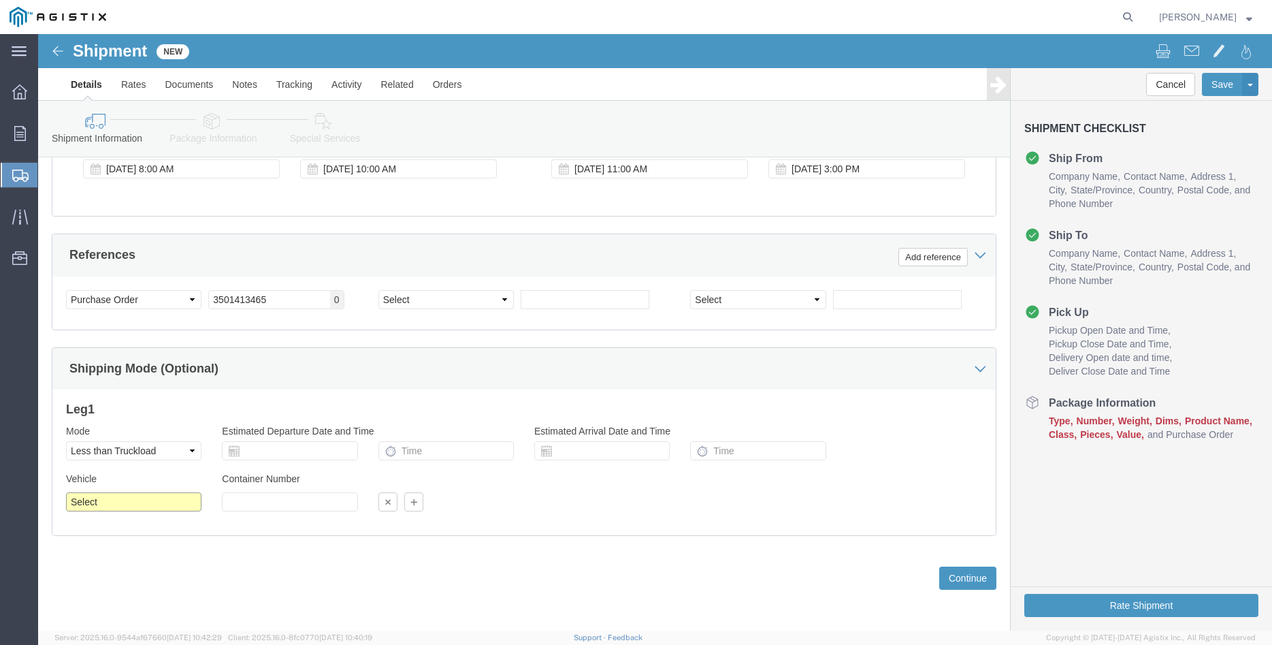
click select "Select Straight Truck"
select select "STTR"
click option "Straight Truck"
click div "Please fix the following errors Customer Information Account Select [PERSON_NAM…"
click button "Continue"
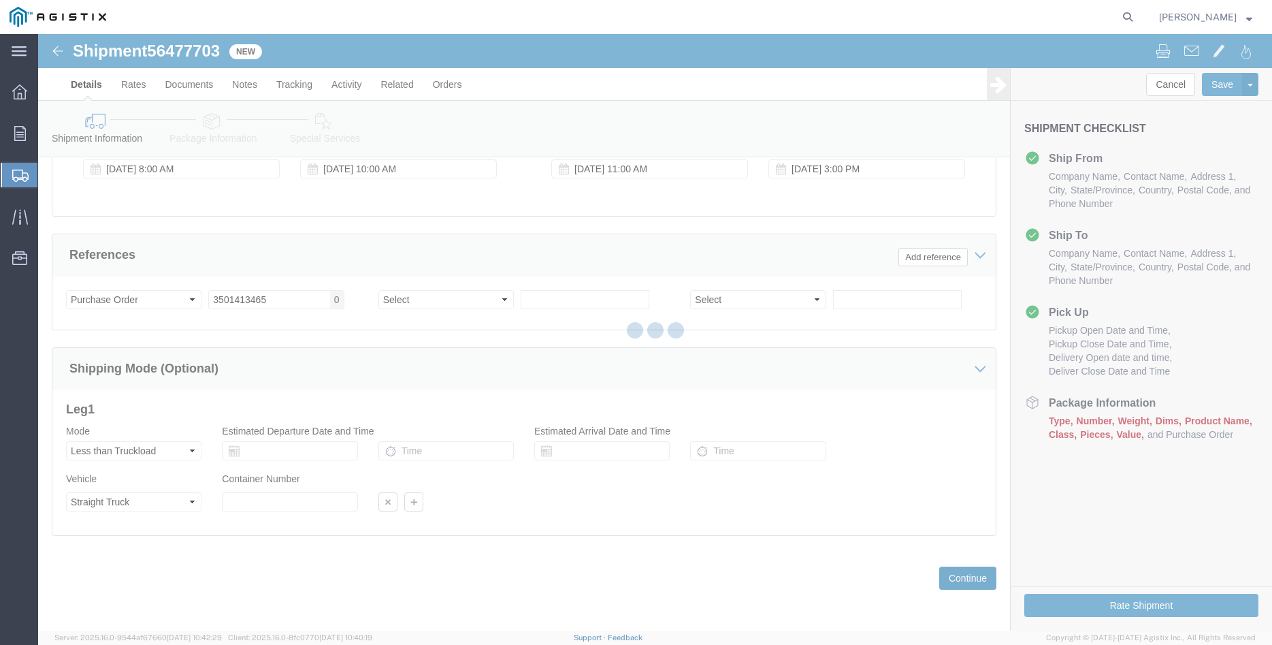
select select "21941"
select select "19745"
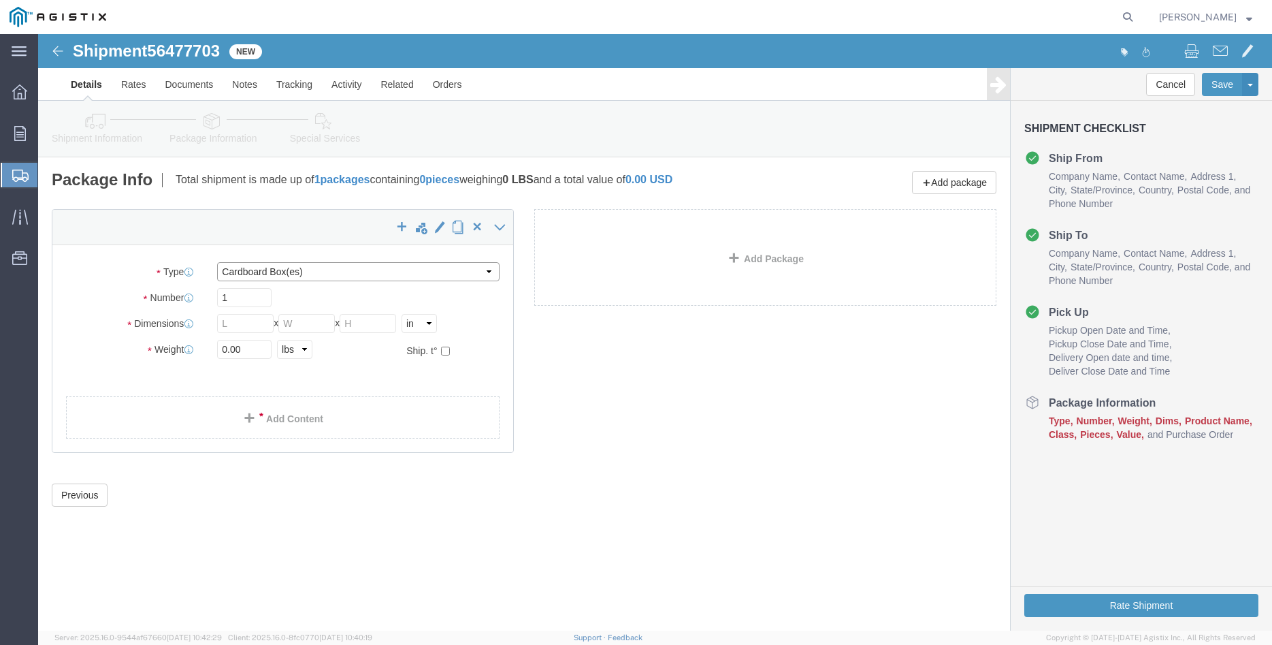
click select "Select Bulk Bundle(s) Cardboard Box(es) Carton(s) Crate(s) Drum(s) (Fiberboard)…"
select select "PONS"
click option "Pallet(s) Oversized (Not Stackable)"
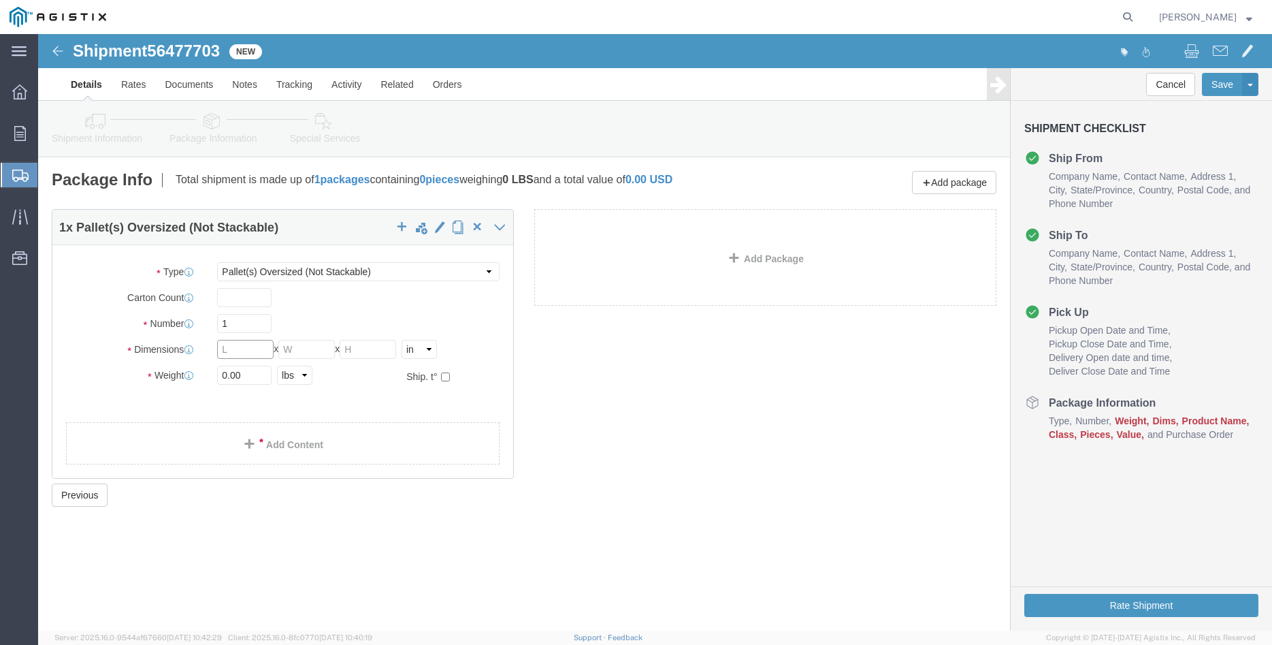
click input "text"
type input "54"
type input "48"
type input "12"
type input "250"
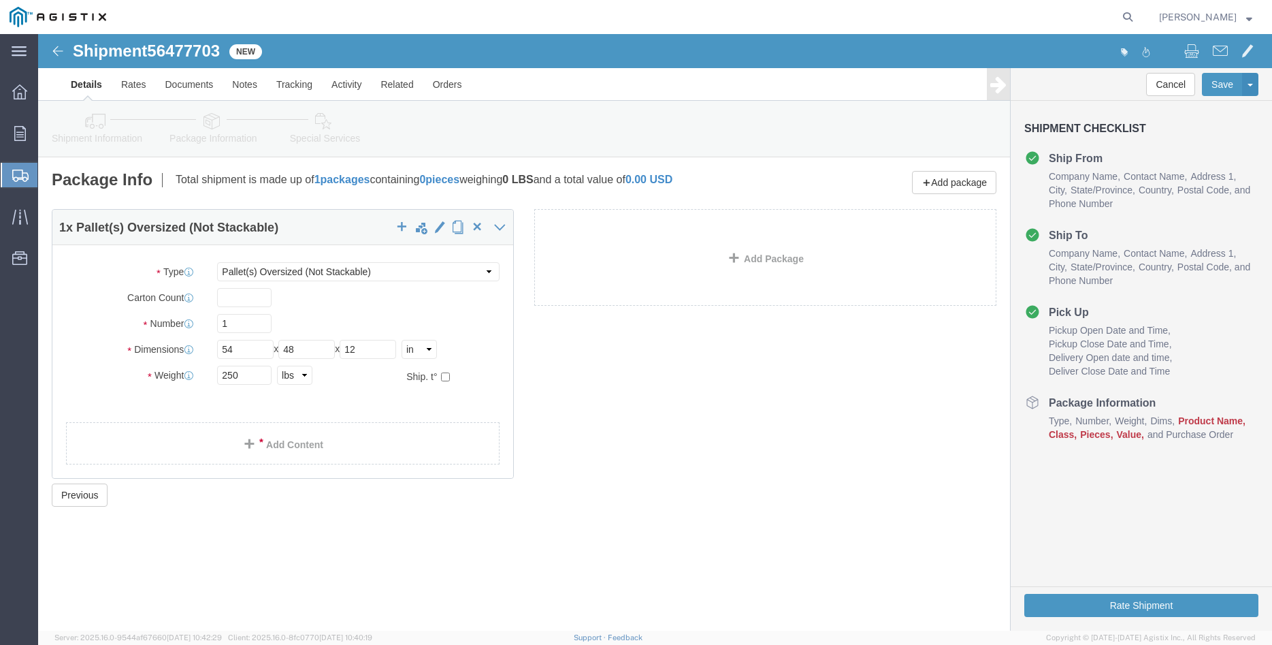
click div "Number 1"
click link "Add Content"
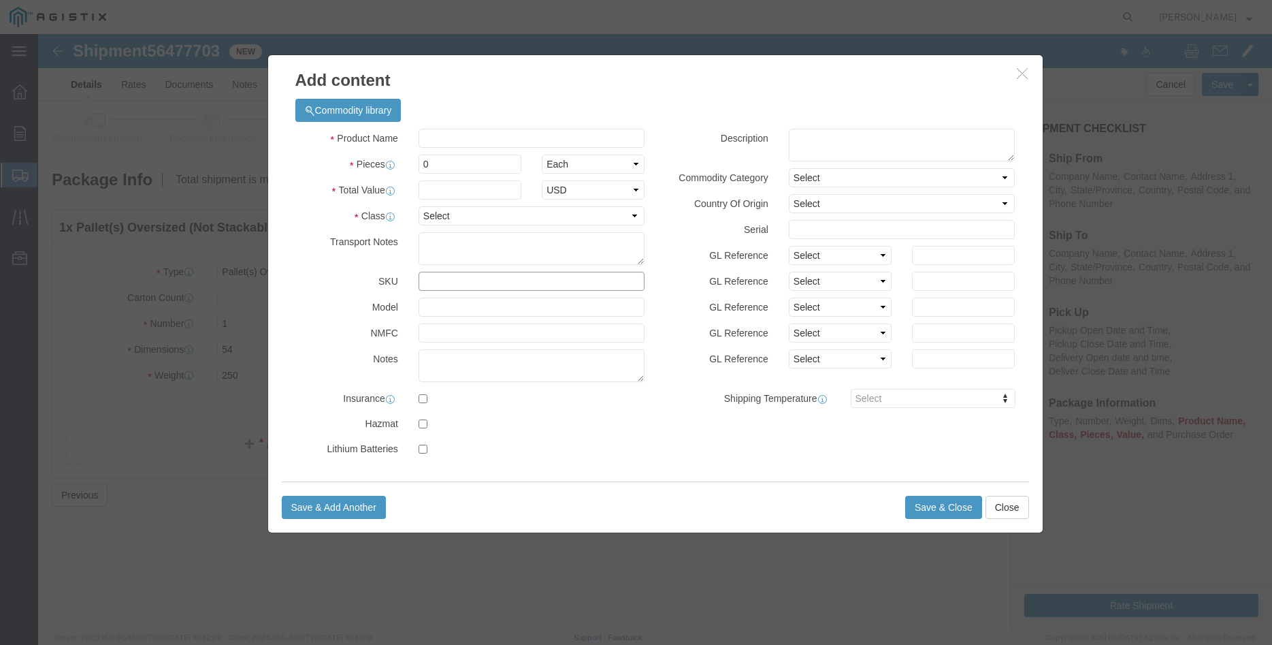
click input "text"
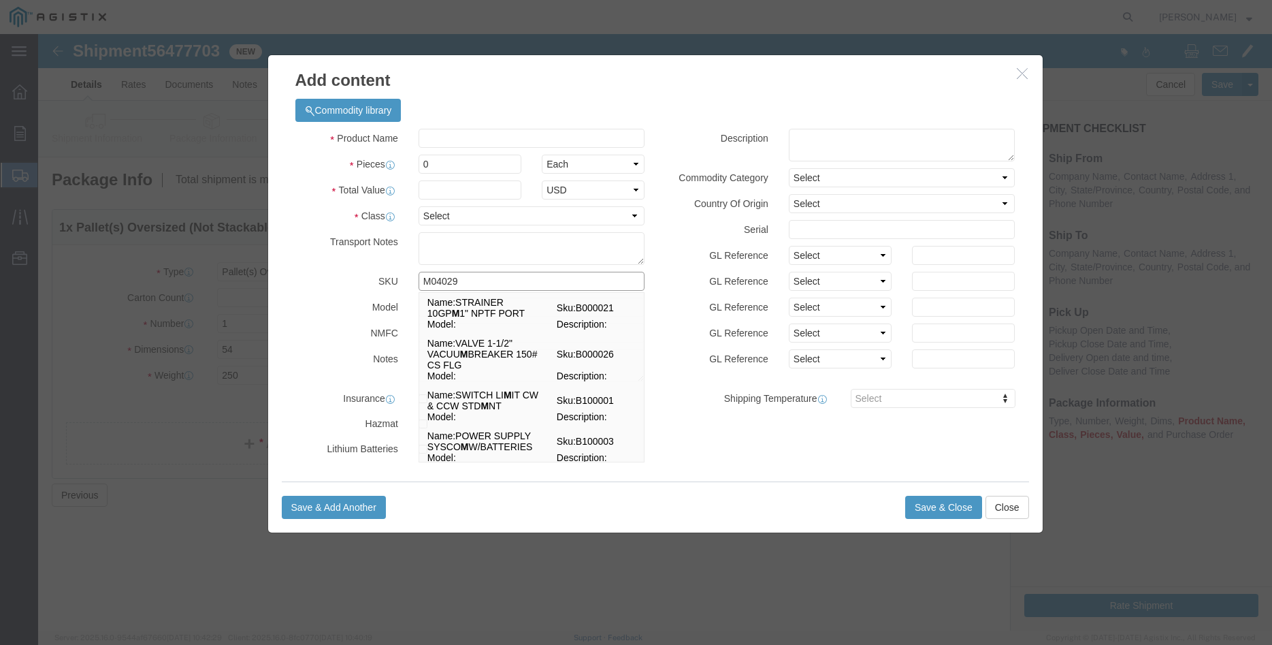
type input "M040297"
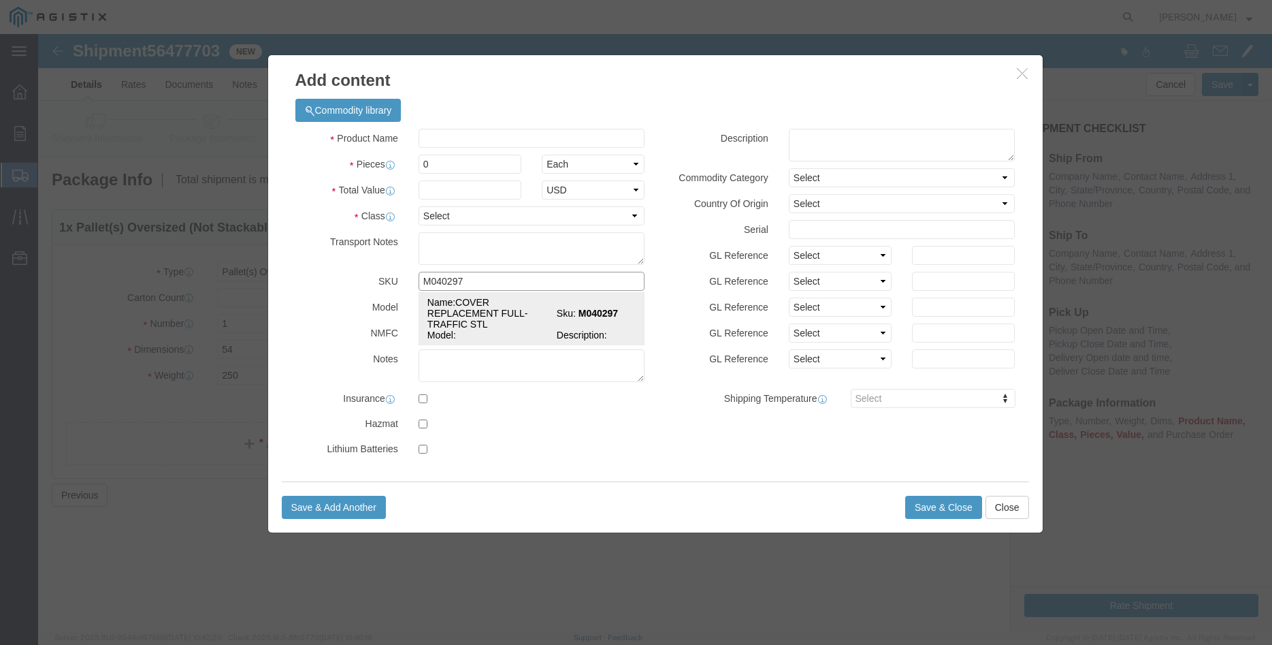
click td "Name: COVER REPLACEMENT FULL-TRAFFIC STL"
select select
select select "USD"
type input "COVER REPLACEMENT FULL-TRAFFIC STL"
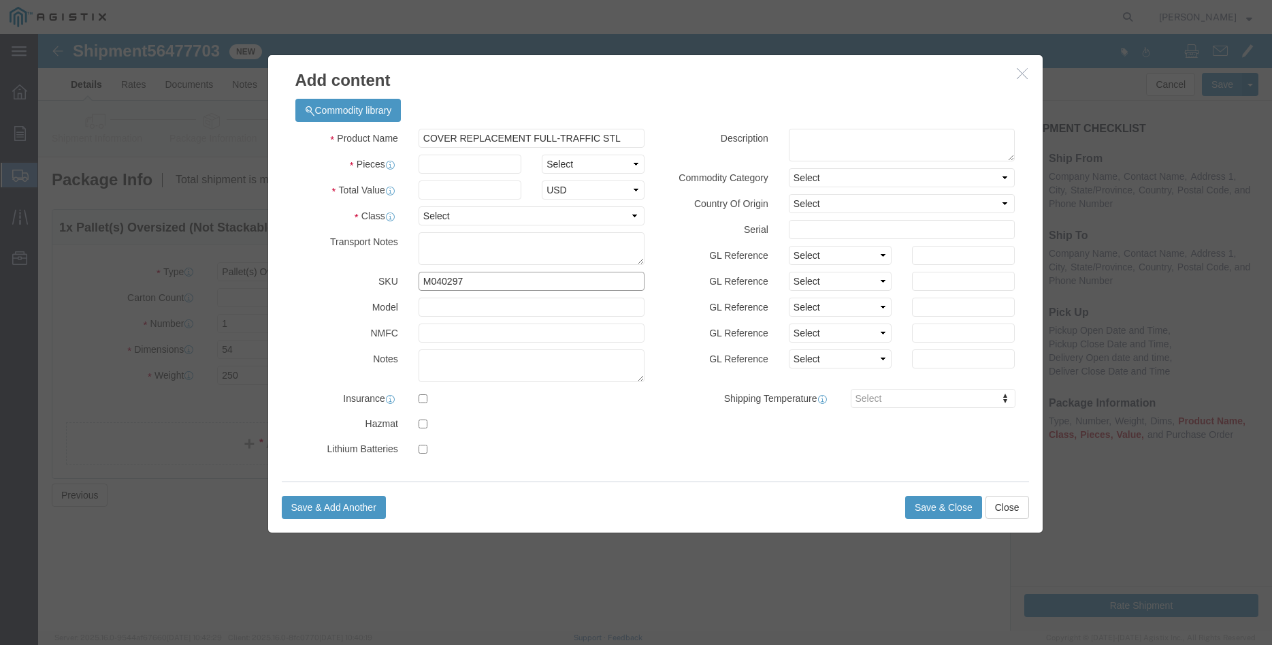
type input "M040297"
click input "COVER REPLACEMENT FULL-TRAFFIC STL"
click textarea
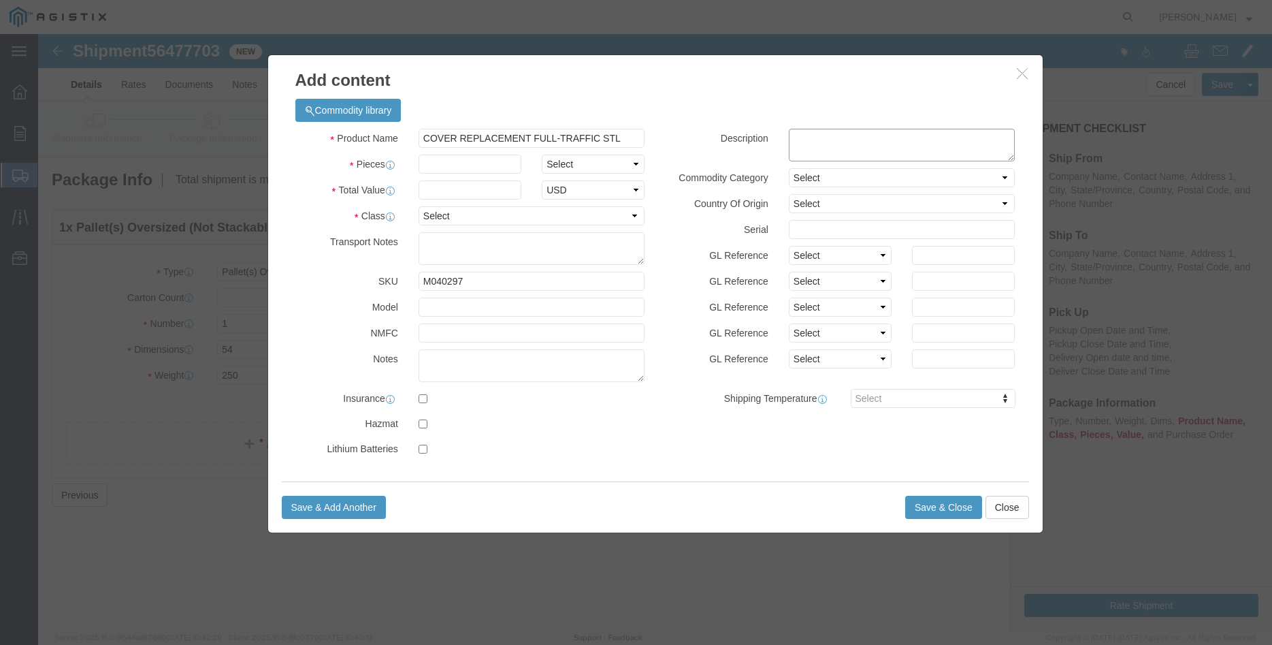
paste textarea "COVER REPLACEMENT FULL-TRAFFIC STL"
type textarea "COVER REPLACEMENT FULL-TRAFFIC STL"
click div "Commodity library"
click select "Select Bag Barrels 100Board Feet Bottle Box Blister Pack Carats Can Capsule Car…"
select select "EA"
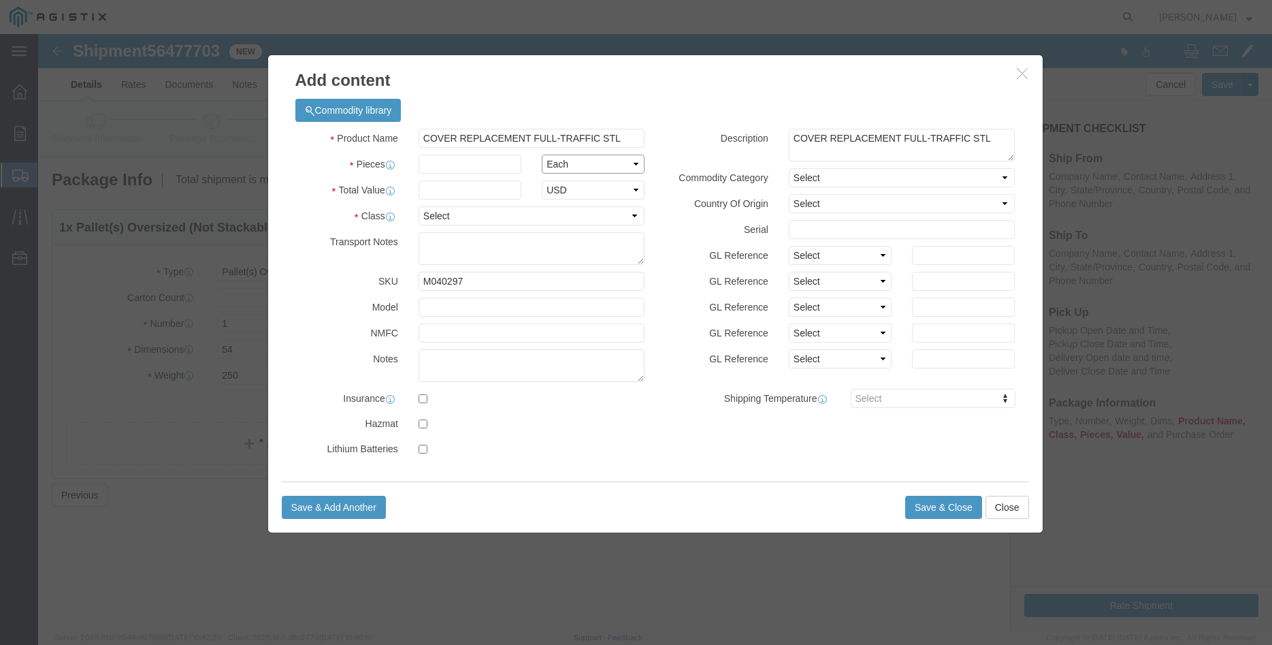
click option "Each"
click input "text"
type input "1"
click input "text"
type input "1102.00"
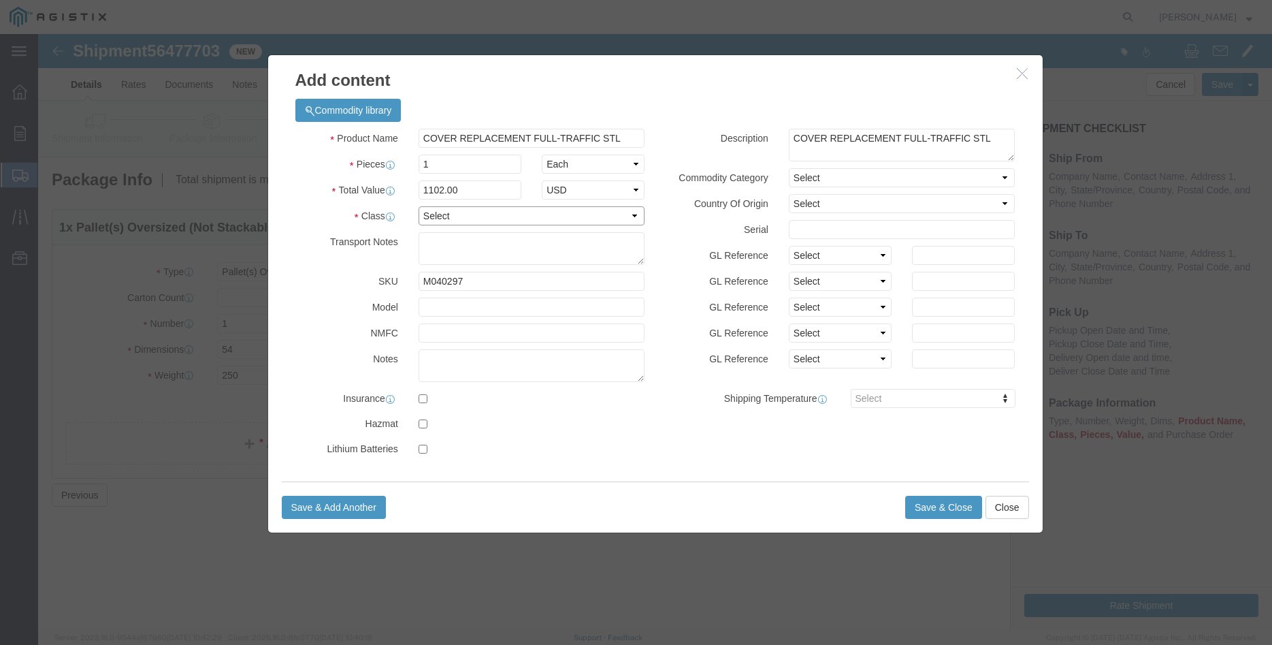
click select "Select 50 55 60 65 70 85 92.5 100 125 175 250 300 400"
select select "100"
click option "100"
click label "SKU"
click select "Select Account Type Activity ID Airline Appointment Number ASN Batch Number Bil…"
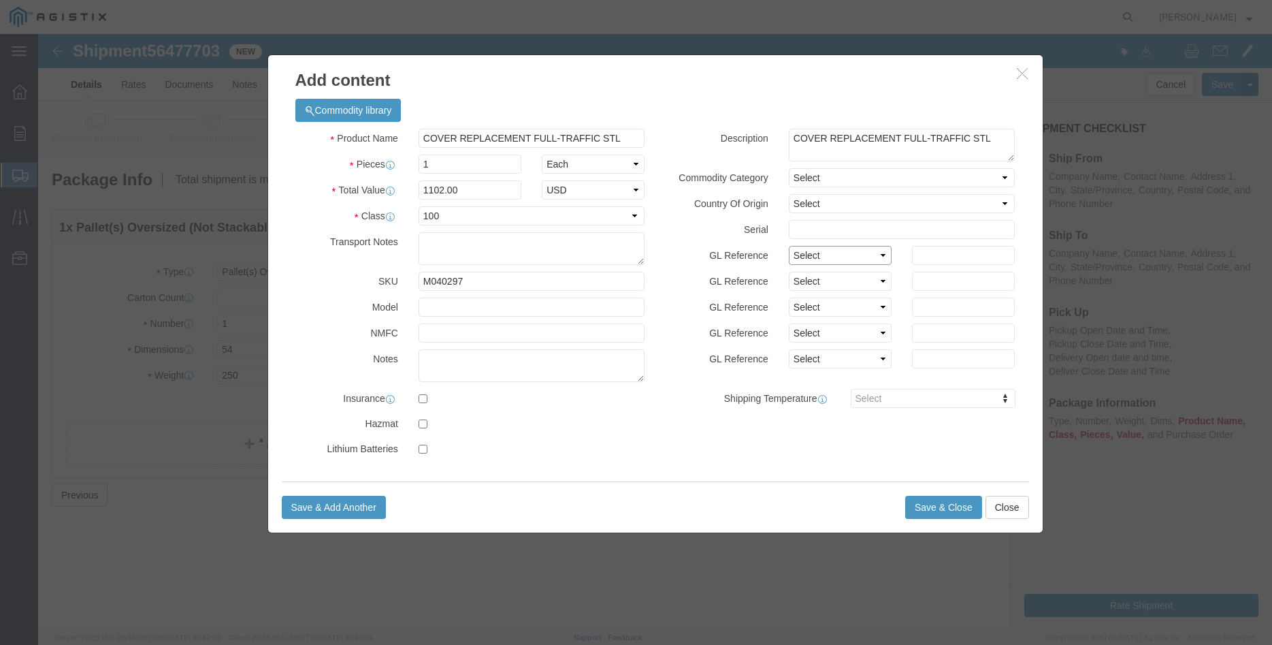
select select "ORDERLINE"
click option "Order Line No"
click select "Select Account Type Activity ID Airline Appointment Number ASN Batch Number Bil…"
select select "PURCHORD"
click option "Purchase Order"
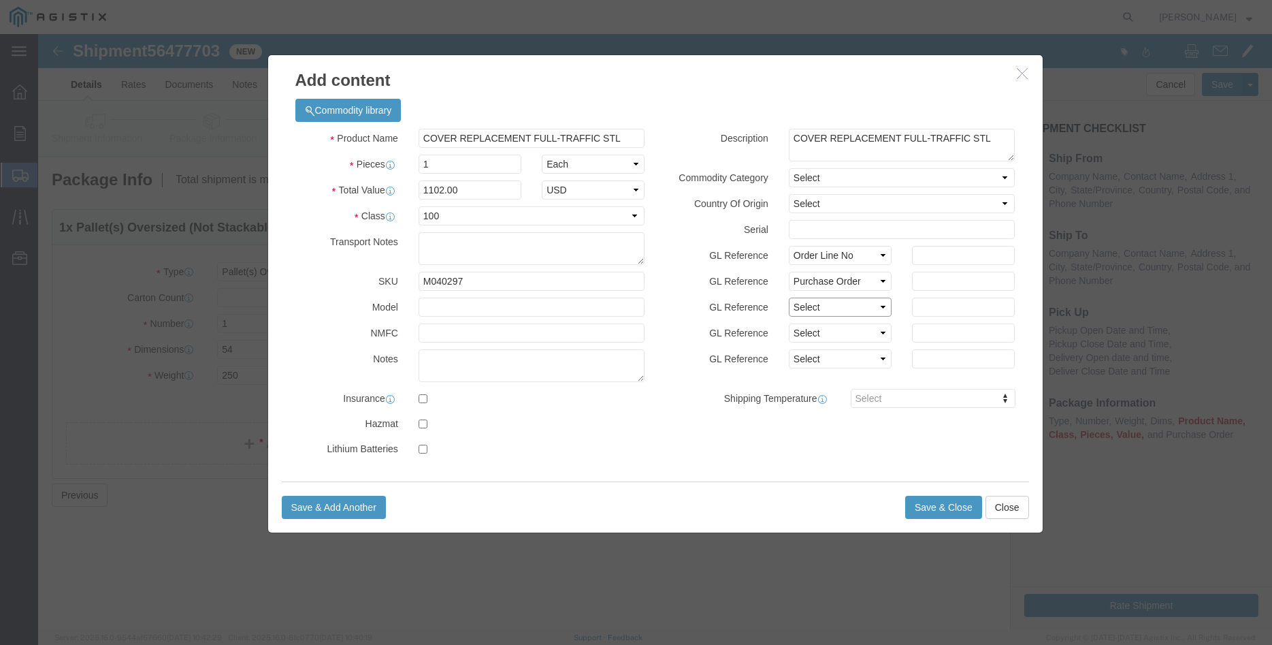
click select "Select Account Type Activity ID Airline Appointment Number ASN Batch Number Bil…"
select select "PURCHORD"
click option "Purchase Order"
click input "text"
click select "Select Account Type Activity ID Airline Appointment Number ASN Batch Number Bil…"
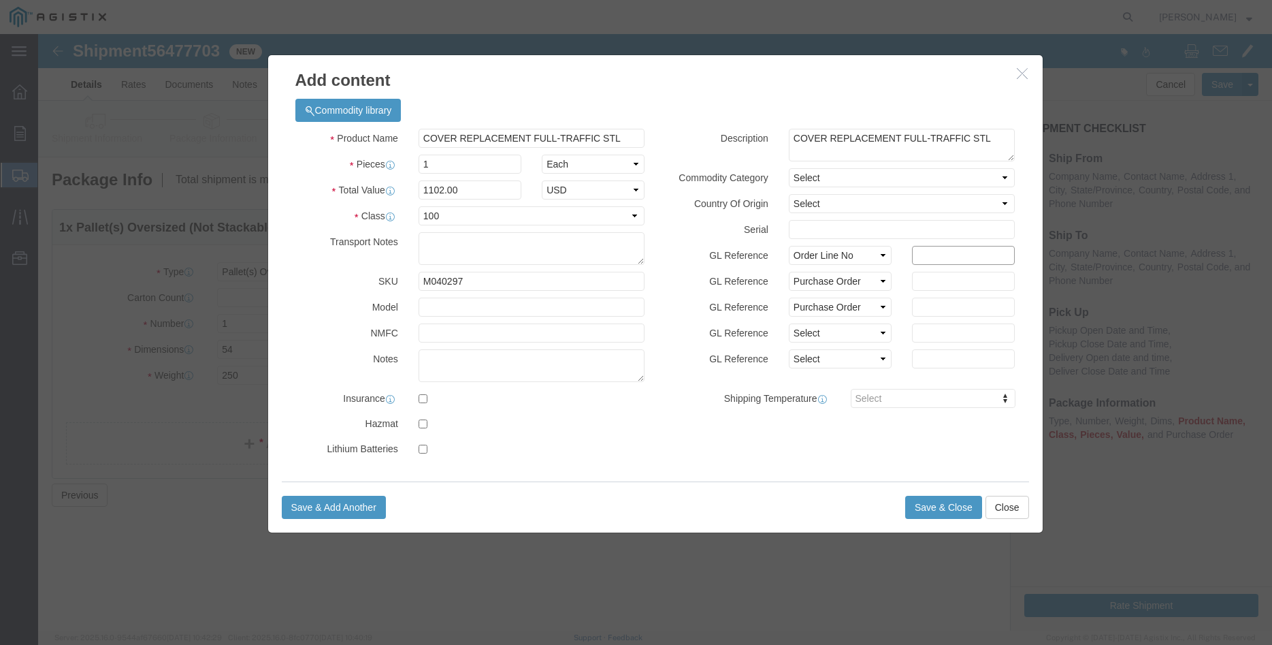
click input "text"
type input "1"
click input "text"
type input "1102.00"
click input "text"
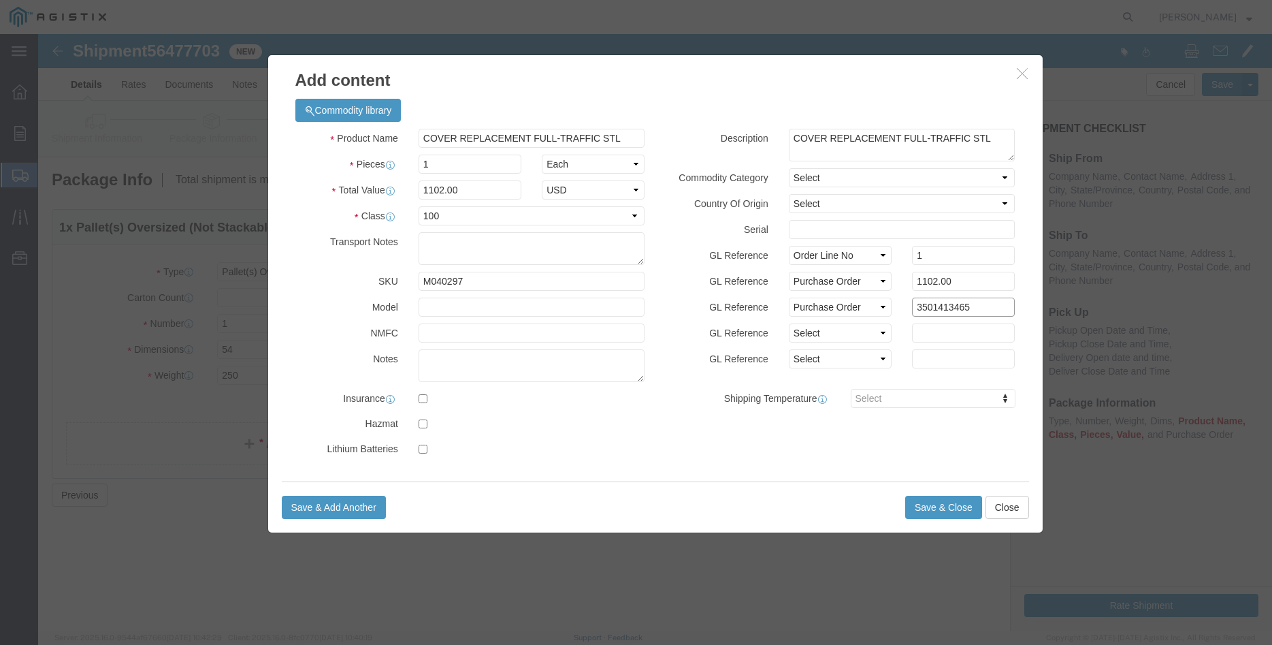
type input "3501413465"
click div "GL Reference Select Account Type Activity ID Airline Appointment Number ASN Bat…"
click button "Save & Close"
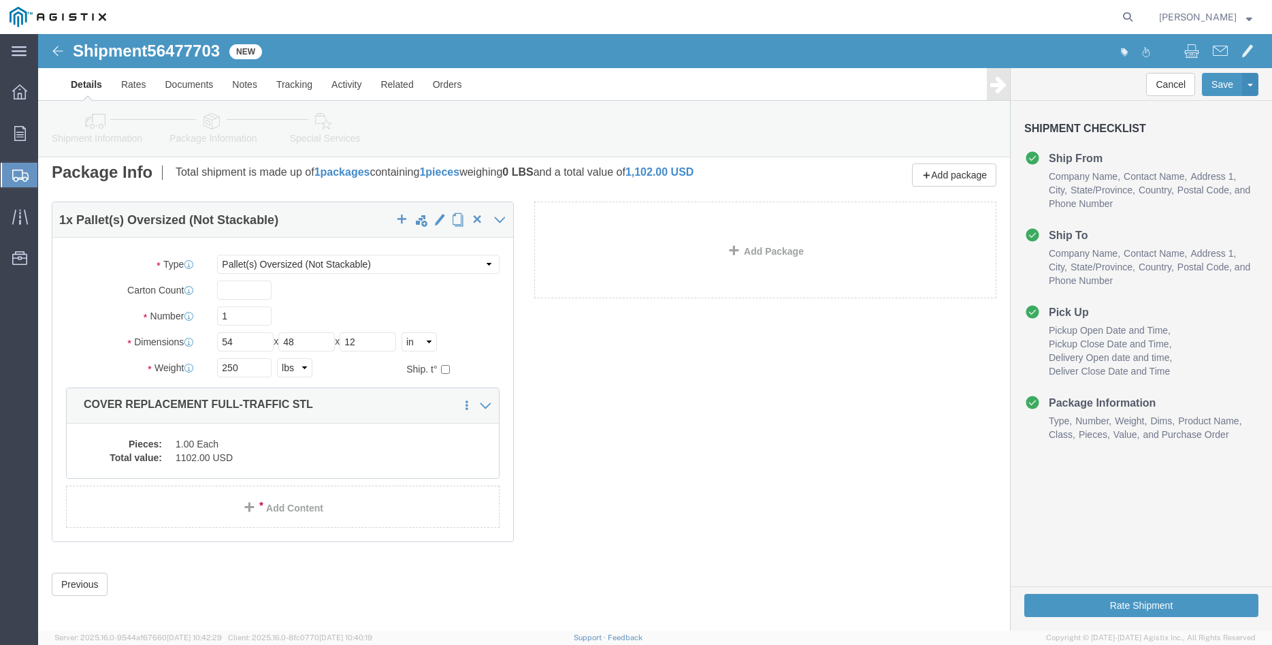
scroll to position [14, 0]
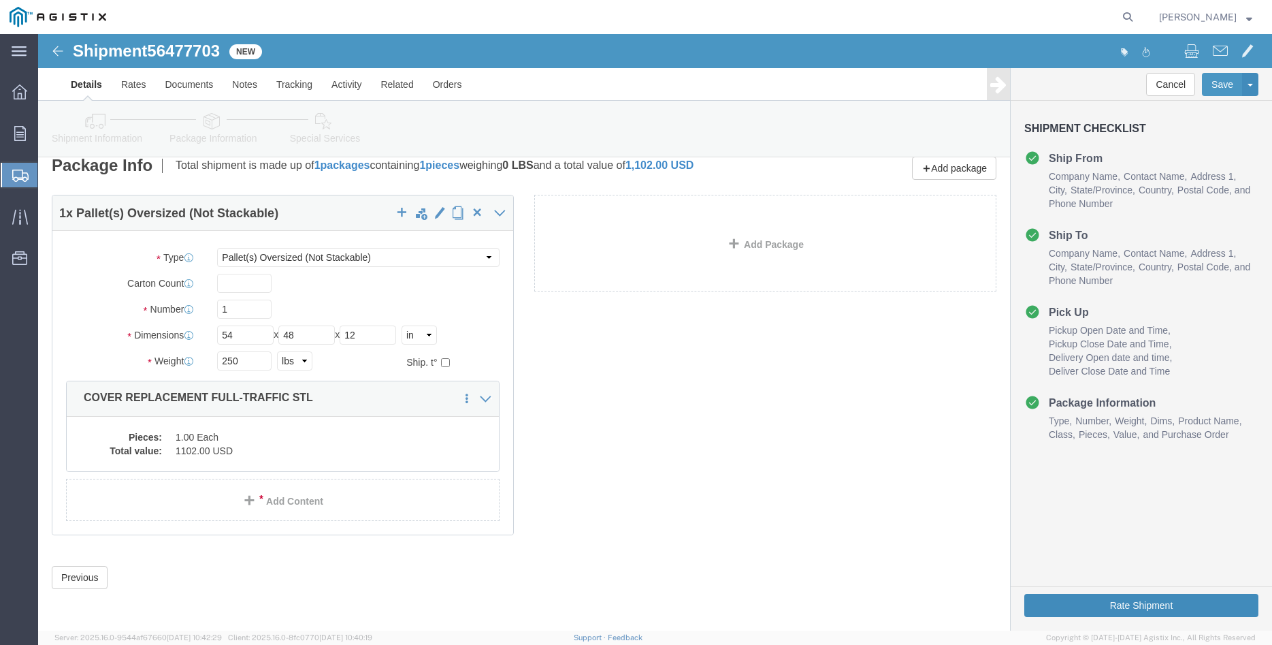
click button "Rate Shipment"
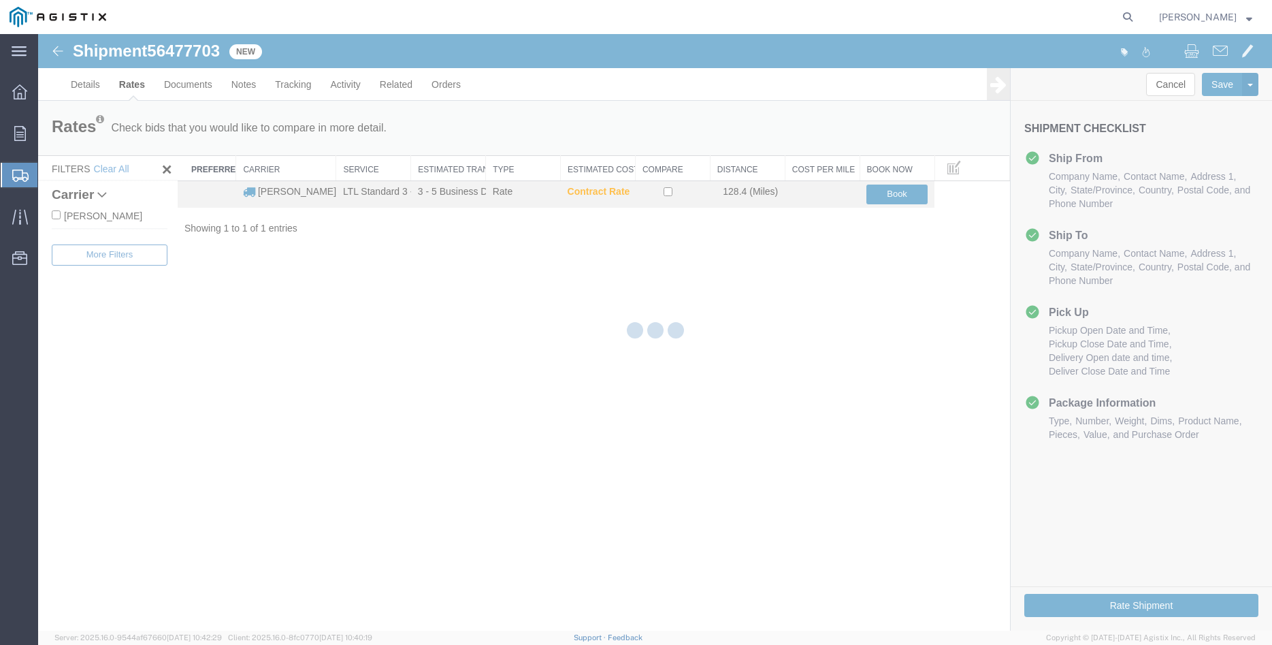
scroll to position [0, 0]
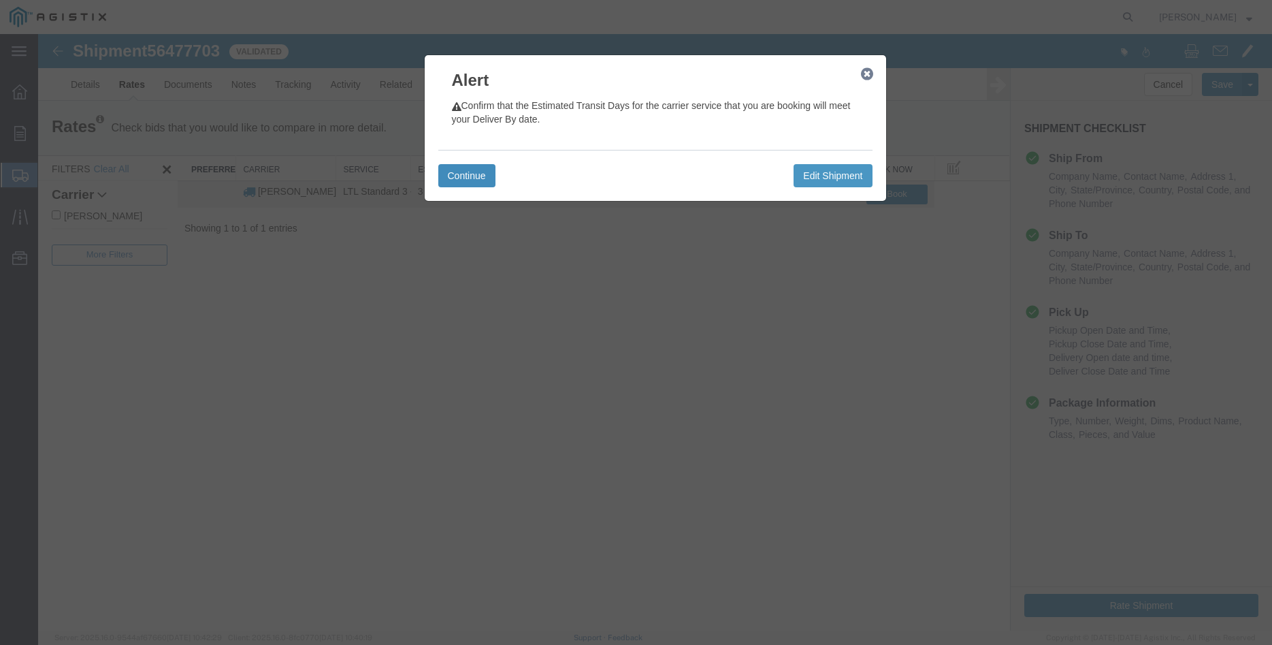
click at [460, 177] on button "Continue" at bounding box center [466, 175] width 57 height 23
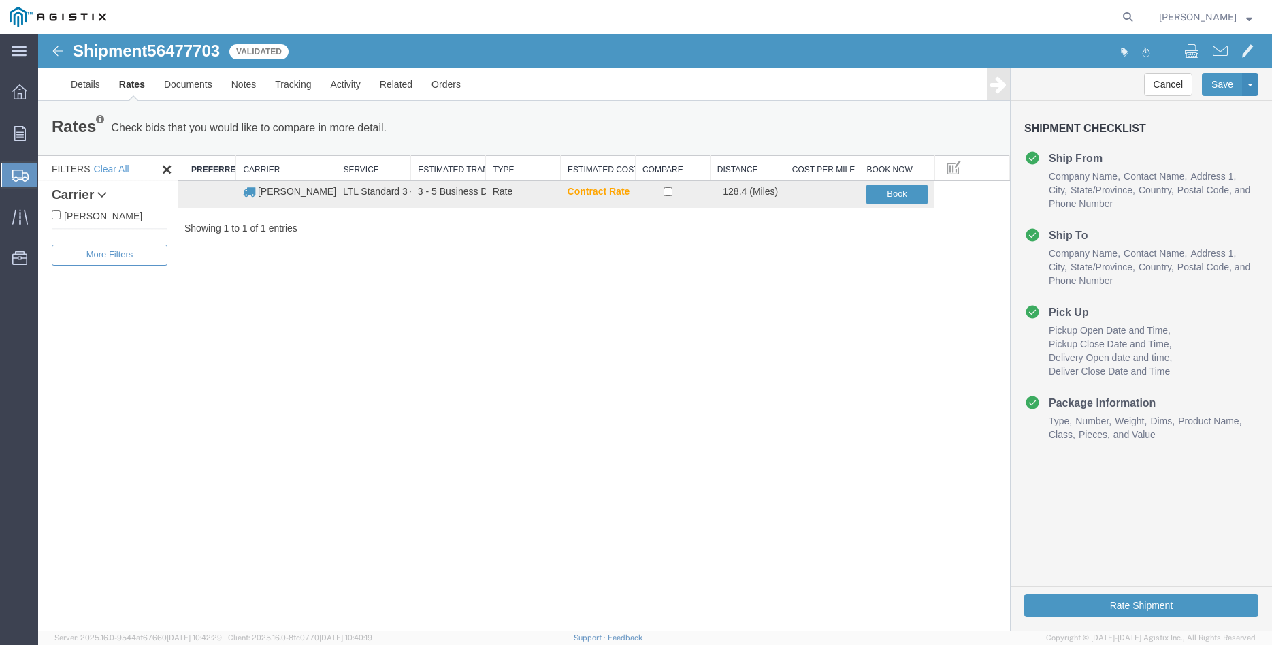
click at [116, 219] on label "[PERSON_NAME]" at bounding box center [110, 215] width 116 height 15
click at [61, 219] on input "[PERSON_NAME]" at bounding box center [56, 214] width 9 height 9
checkbox input "true"
click at [665, 193] on input "checkbox" at bounding box center [668, 191] width 9 height 9
checkbox input "true"
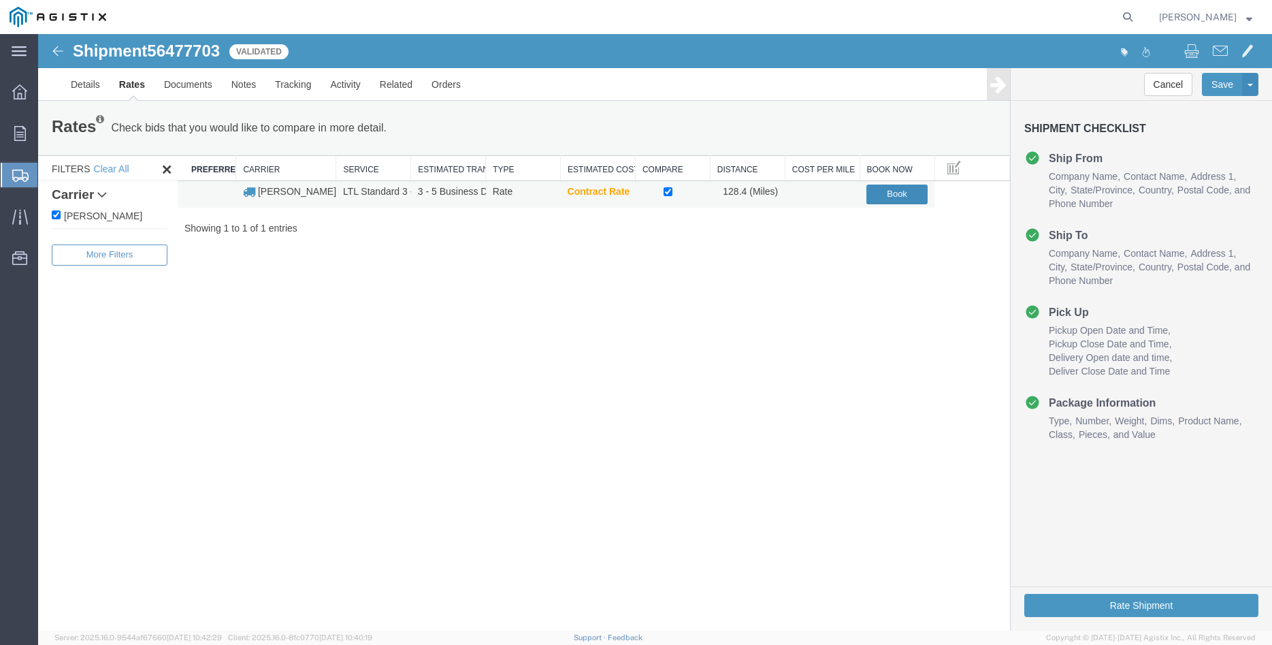
click at [898, 194] on button "Book" at bounding box center [897, 195] width 61 height 20
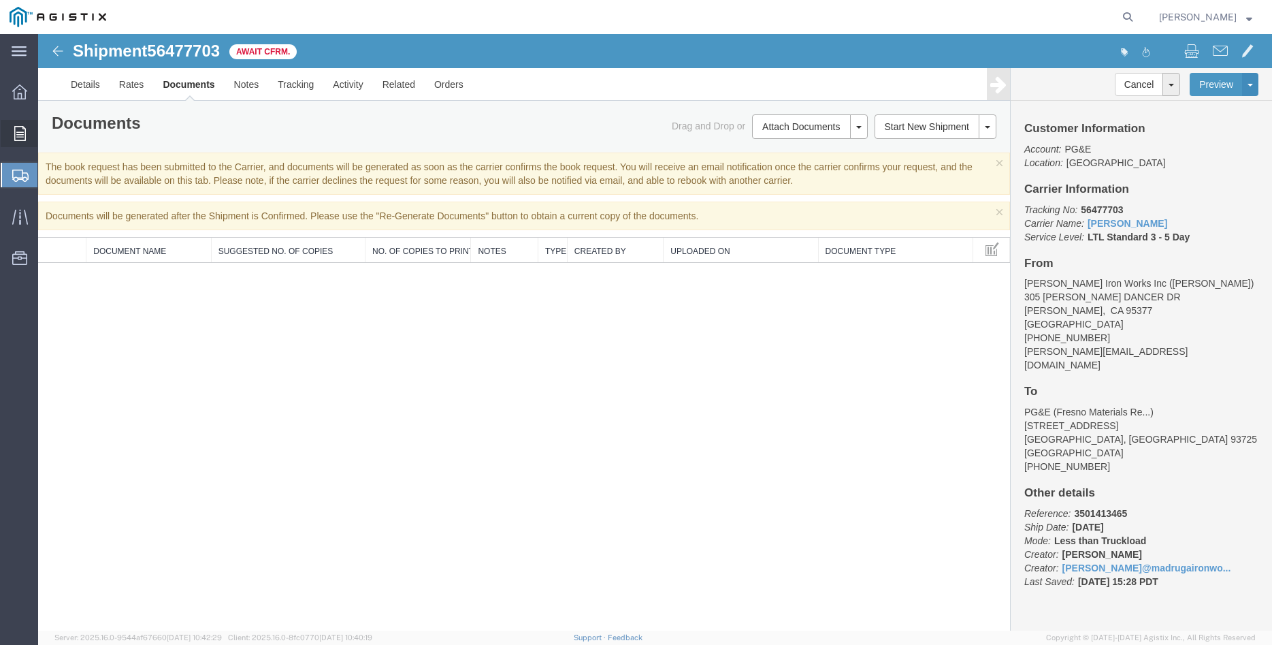
click at [21, 134] on icon at bounding box center [20, 133] width 12 height 15
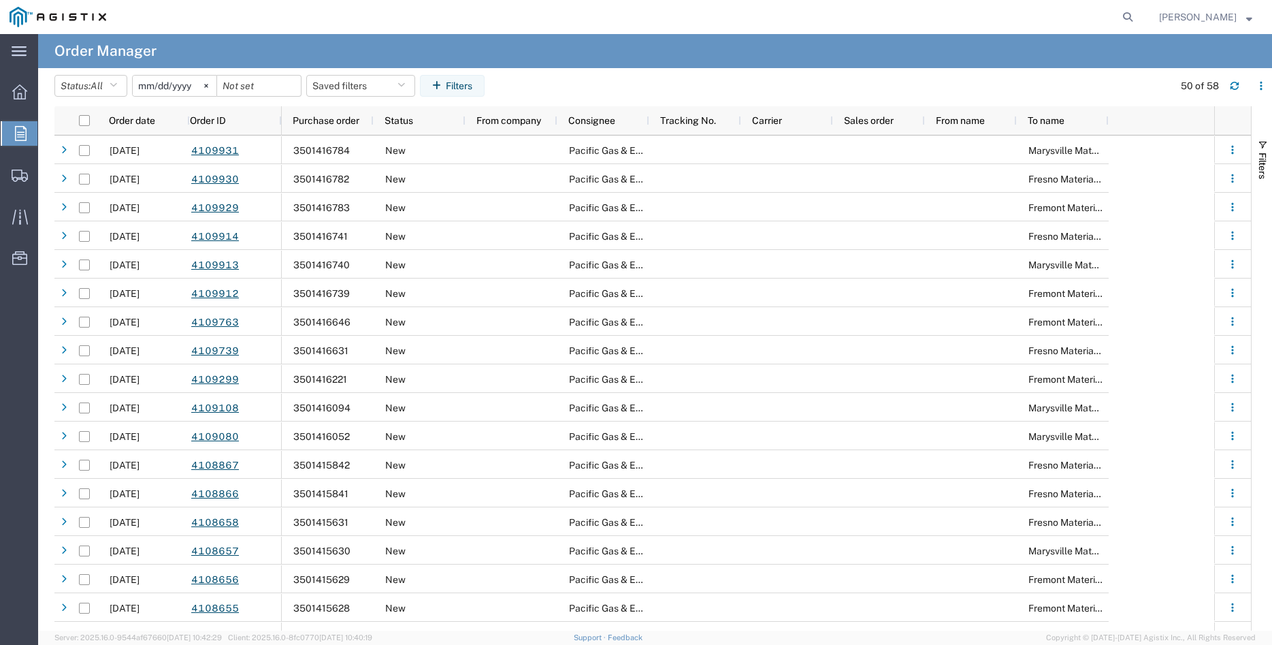
click at [12, 132] on div at bounding box center [20, 133] width 38 height 25
